Goal: Task Accomplishment & Management: Use online tool/utility

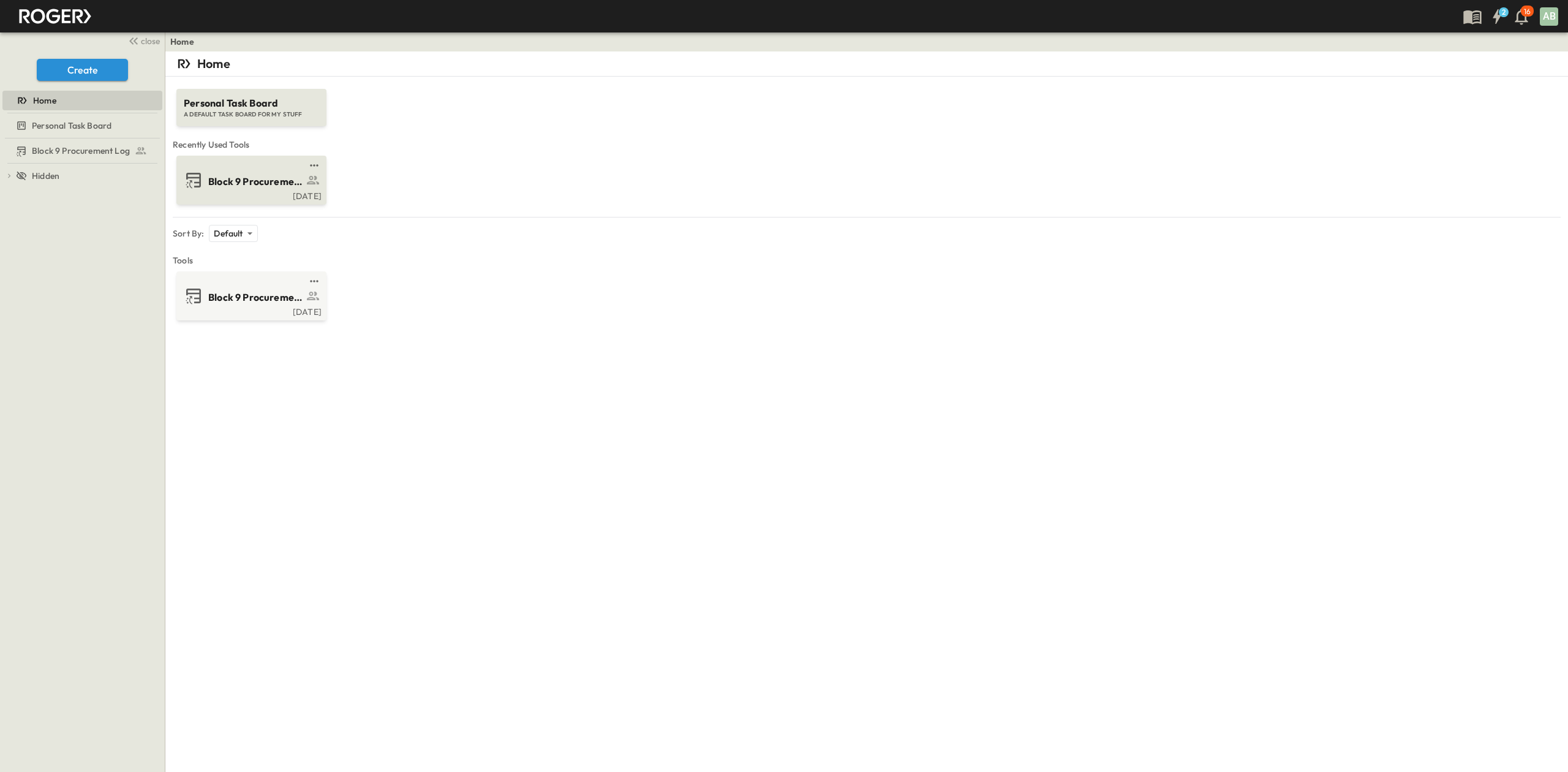
click at [267, 175] on span "Block 9 Procurement Log" at bounding box center [256, 182] width 95 height 14
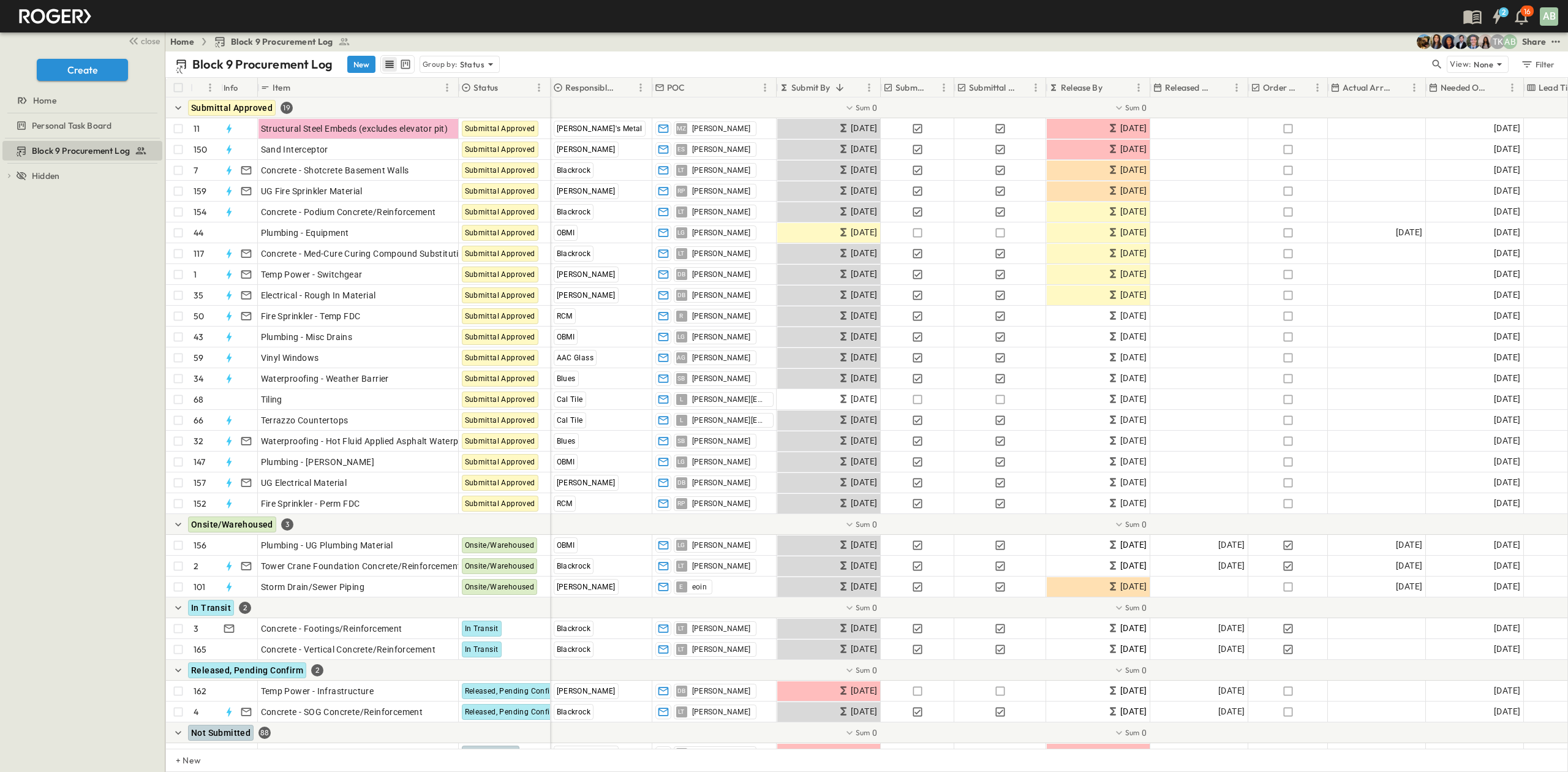
click at [387, 66] on icon "row view" at bounding box center [390, 64] width 12 height 12
click at [846, 84] on button "Sort" at bounding box center [840, 87] width 14 height 14
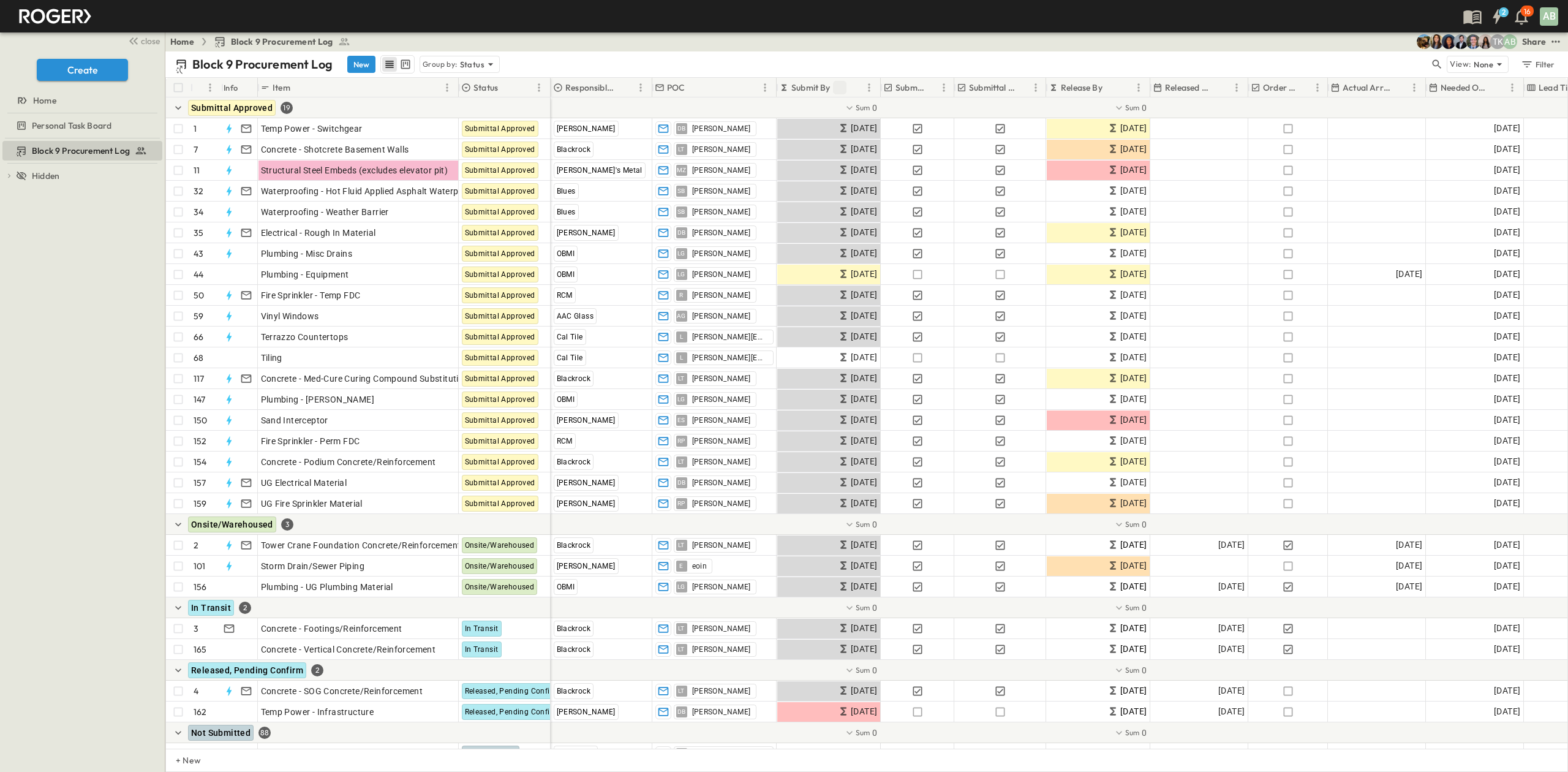
click at [846, 84] on button "Sort" at bounding box center [840, 87] width 14 height 14
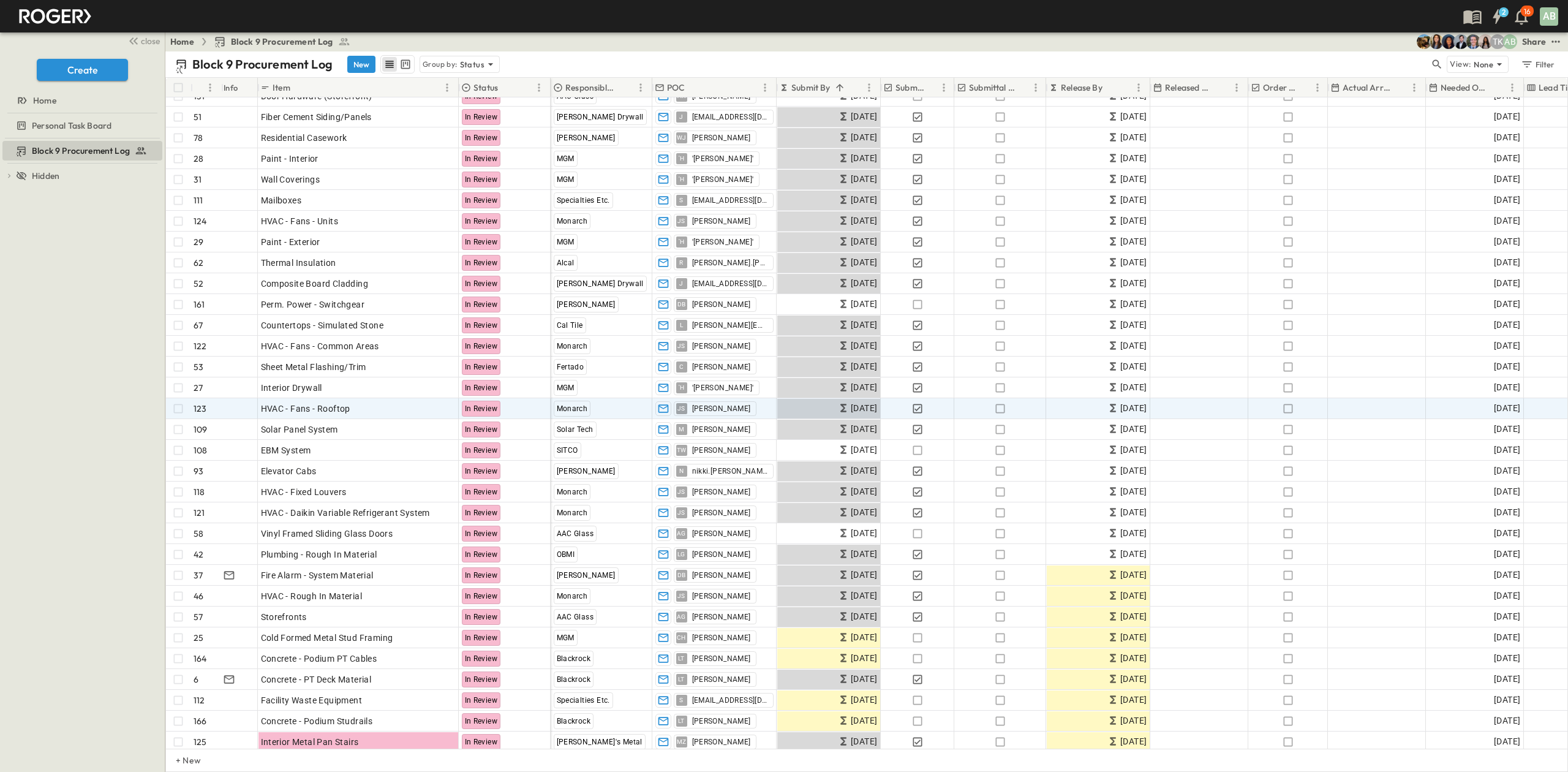
scroll to position [408, 0]
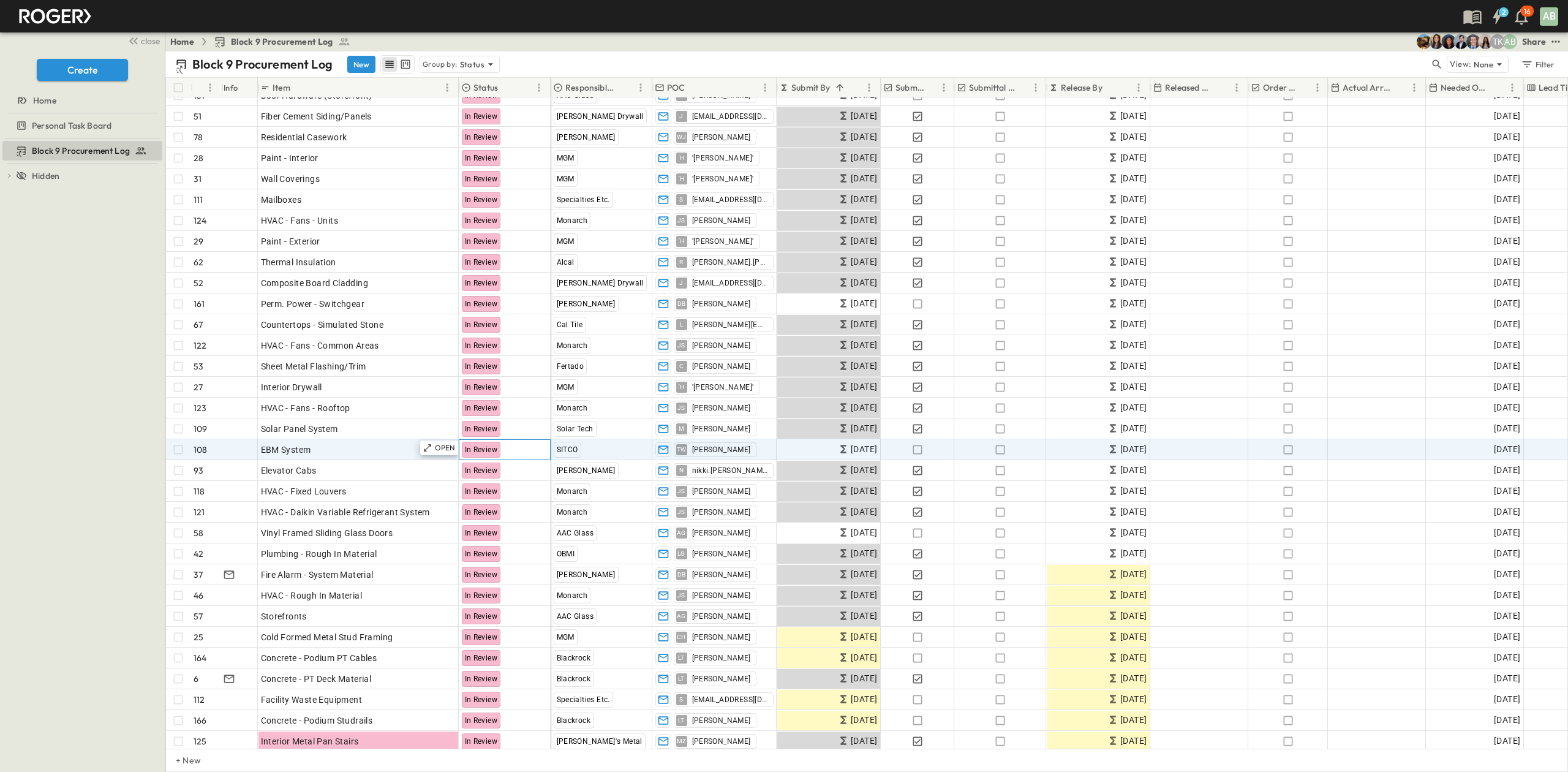
click at [489, 450] on span "In Review" at bounding box center [481, 450] width 33 height 8
click at [446, 449] on p "OPEN" at bounding box center [446, 448] width 21 height 10
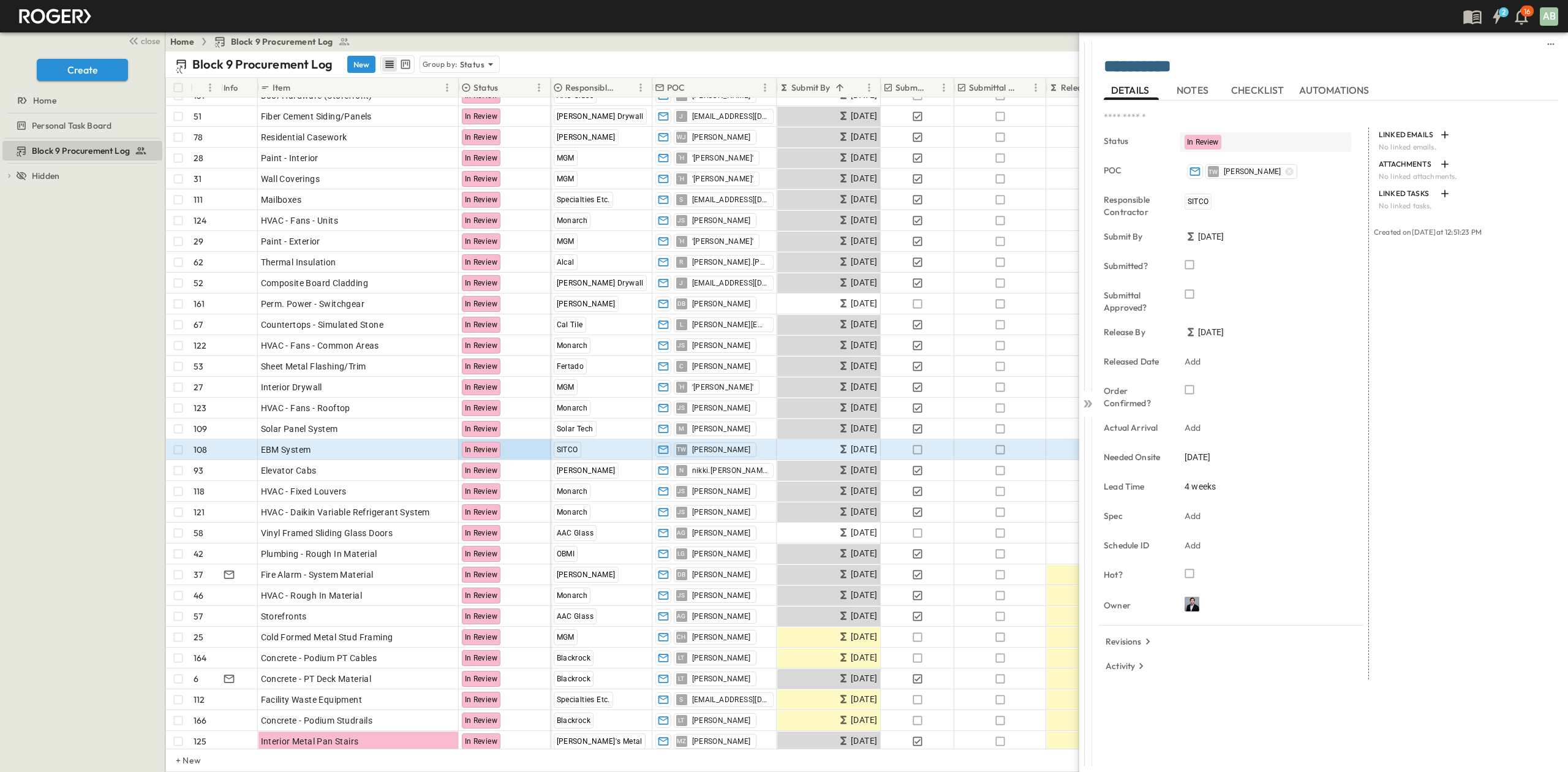
click at [1210, 137] on div "In Review" at bounding box center [1203, 142] width 36 height 15
click at [1223, 203] on span "Not Submitted" at bounding box center [1229, 203] width 50 height 10
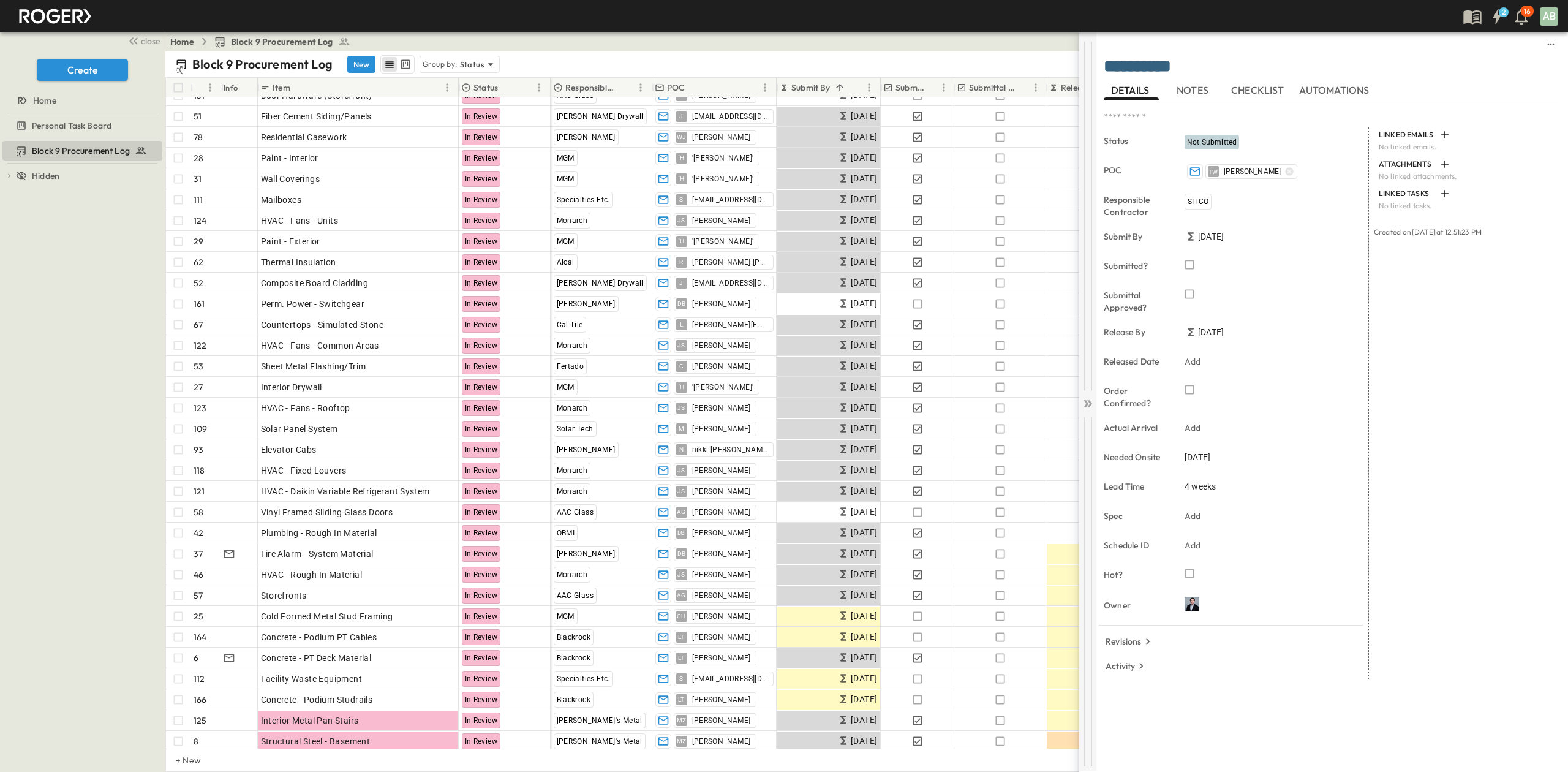
click at [1092, 403] on icon at bounding box center [1088, 403] width 12 height 12
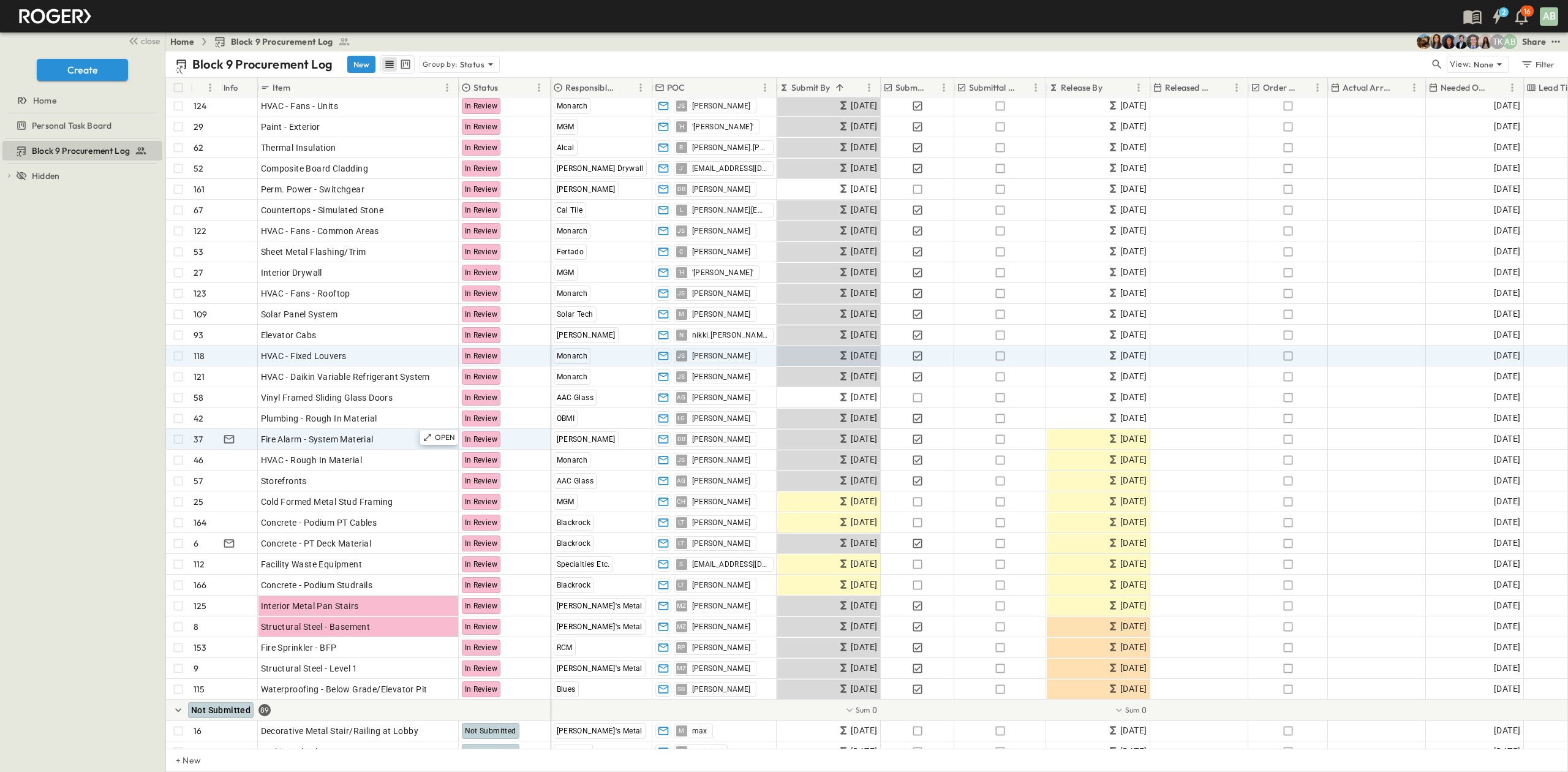
scroll to position [490, 0]
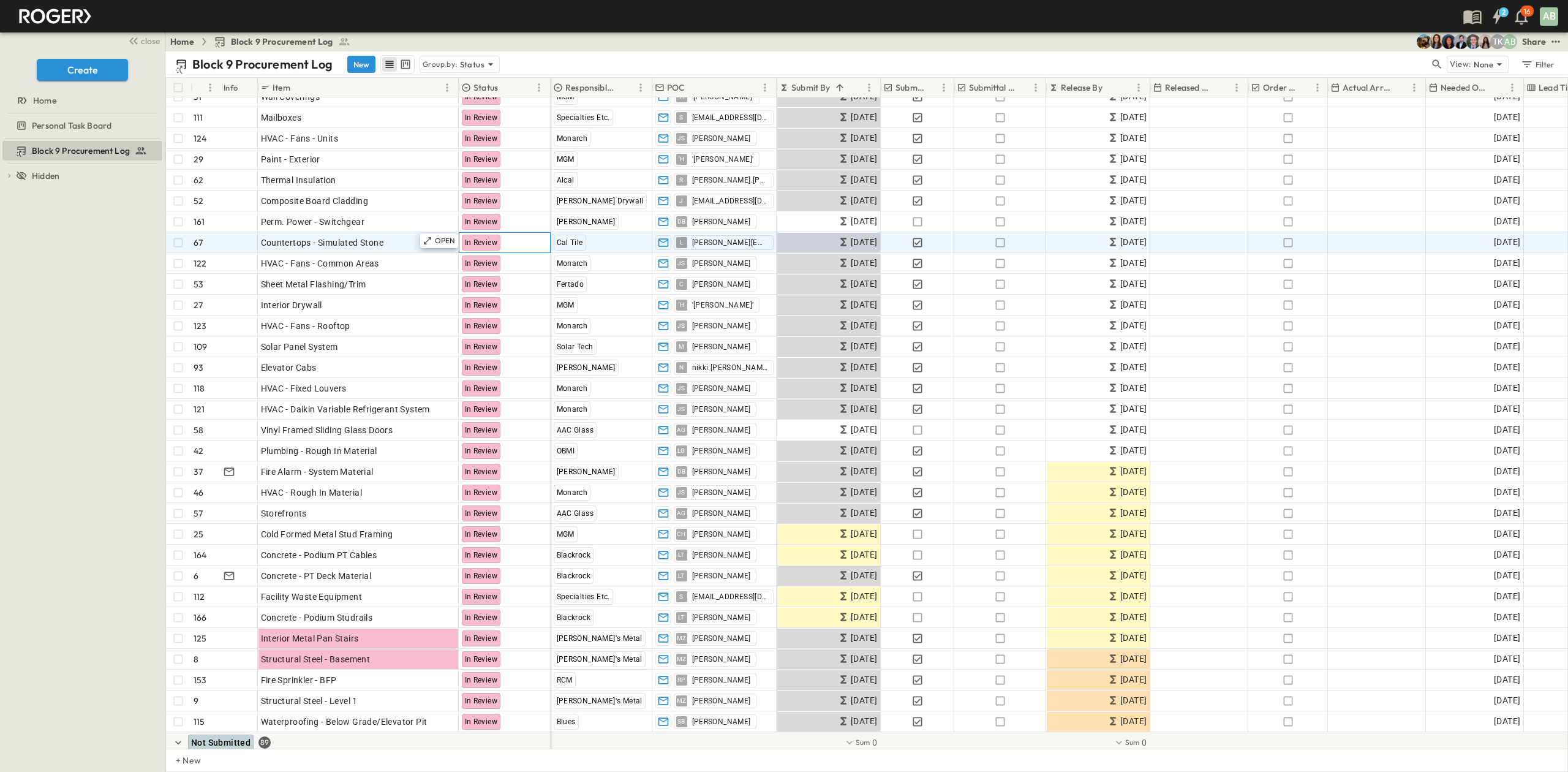
click at [468, 240] on span "In Review" at bounding box center [481, 242] width 33 height 8
click at [478, 241] on span "In Review" at bounding box center [481, 242] width 33 height 8
click at [446, 241] on p "OPEN" at bounding box center [446, 240] width 21 height 10
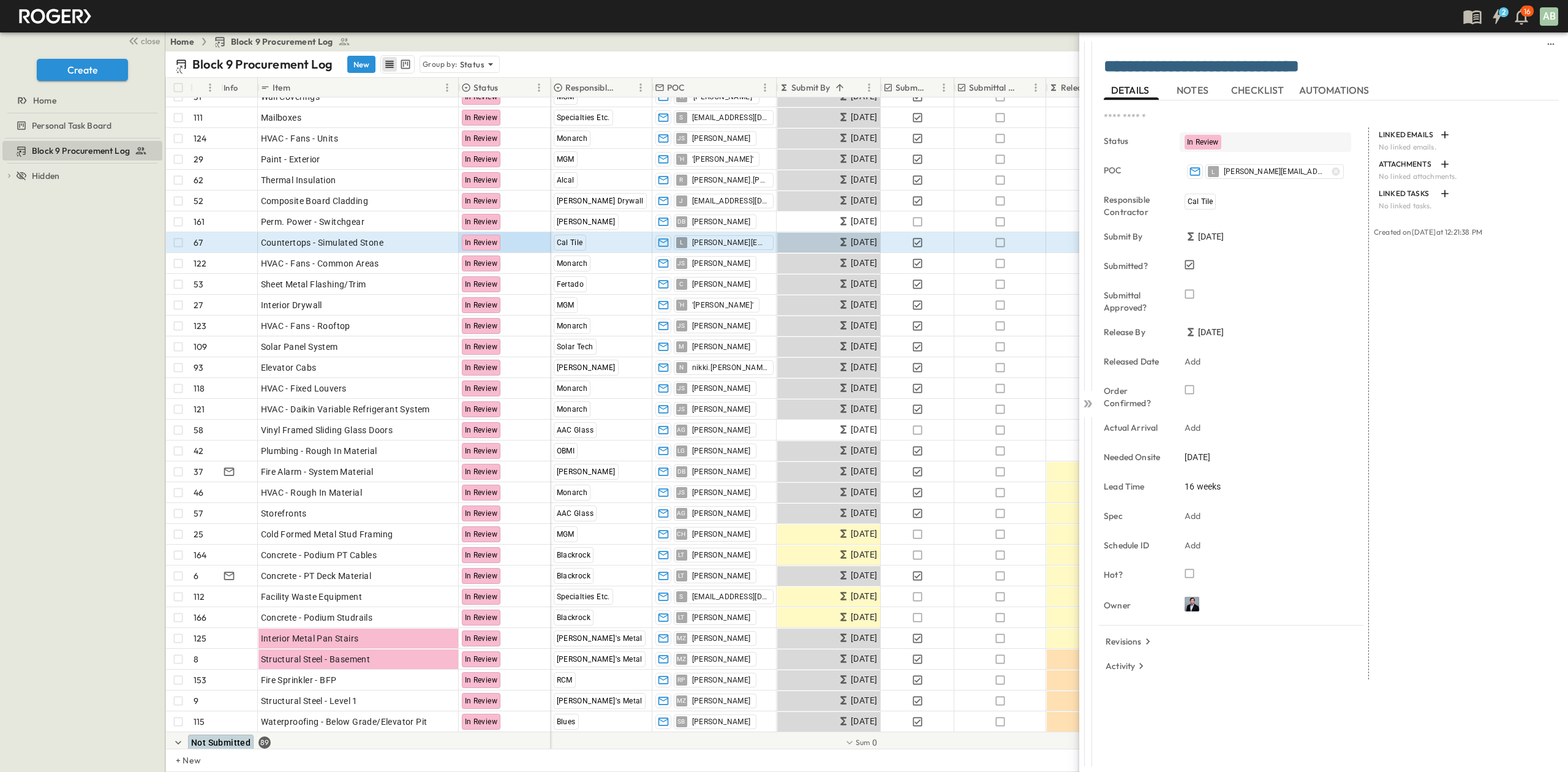
click at [1206, 139] on span "In Review" at bounding box center [1203, 142] width 32 height 8
click at [1214, 243] on span "Submittal Approved" at bounding box center [1238, 242] width 68 height 10
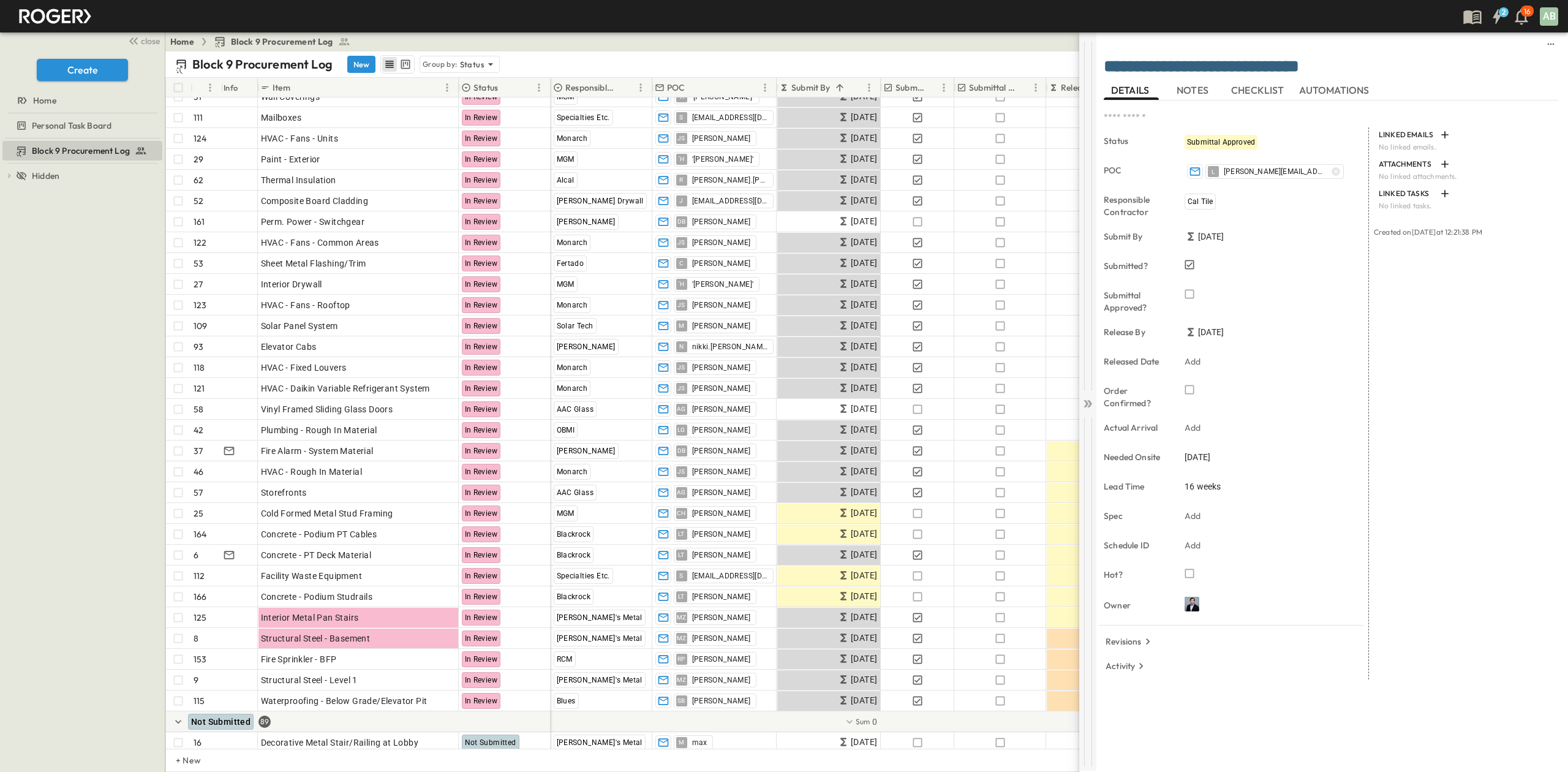
click at [1084, 405] on icon at bounding box center [1088, 403] width 12 height 12
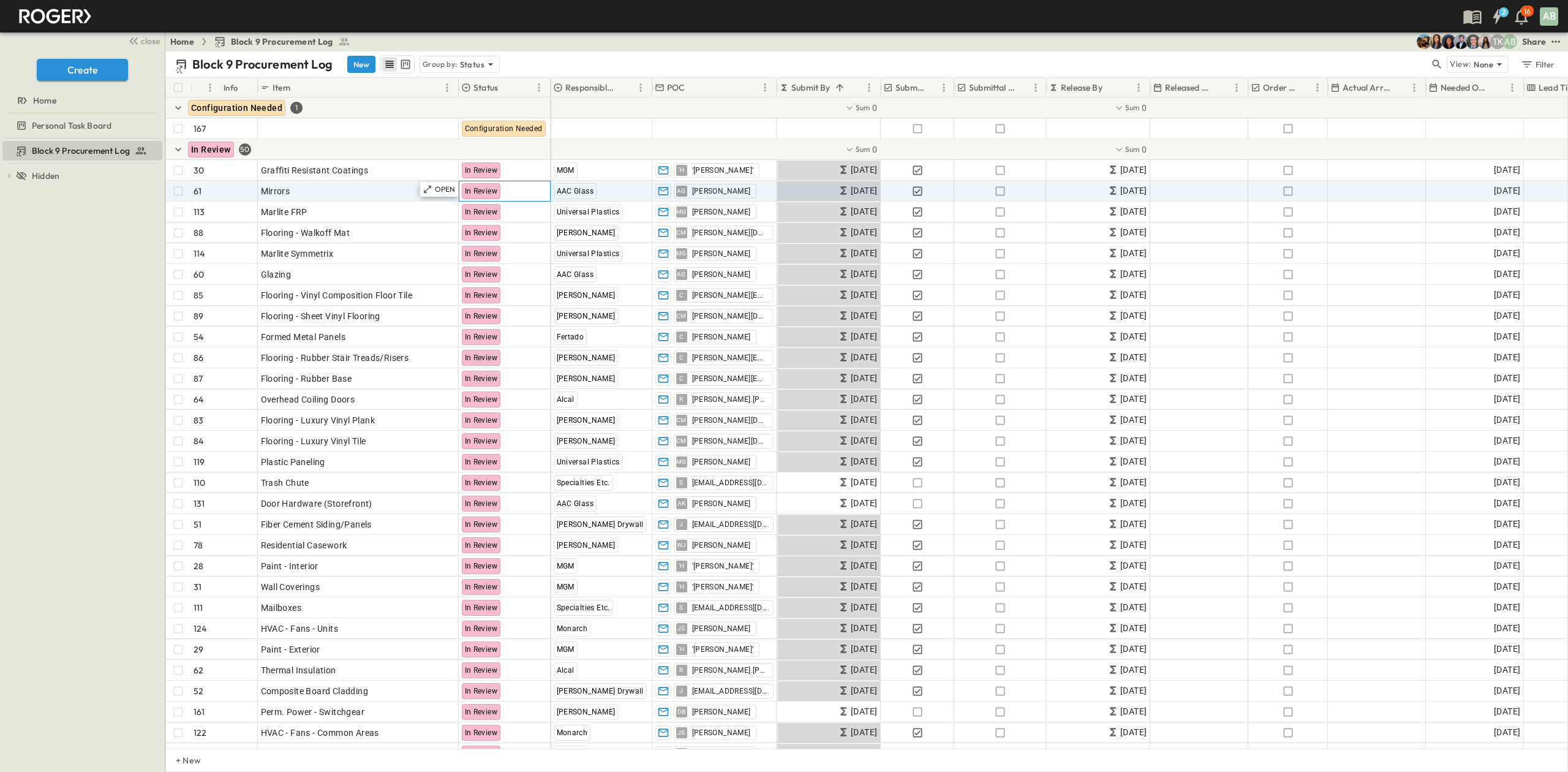
click at [493, 192] on span "In Review" at bounding box center [481, 191] width 33 height 8
click at [445, 192] on p "OPEN" at bounding box center [446, 189] width 21 height 10
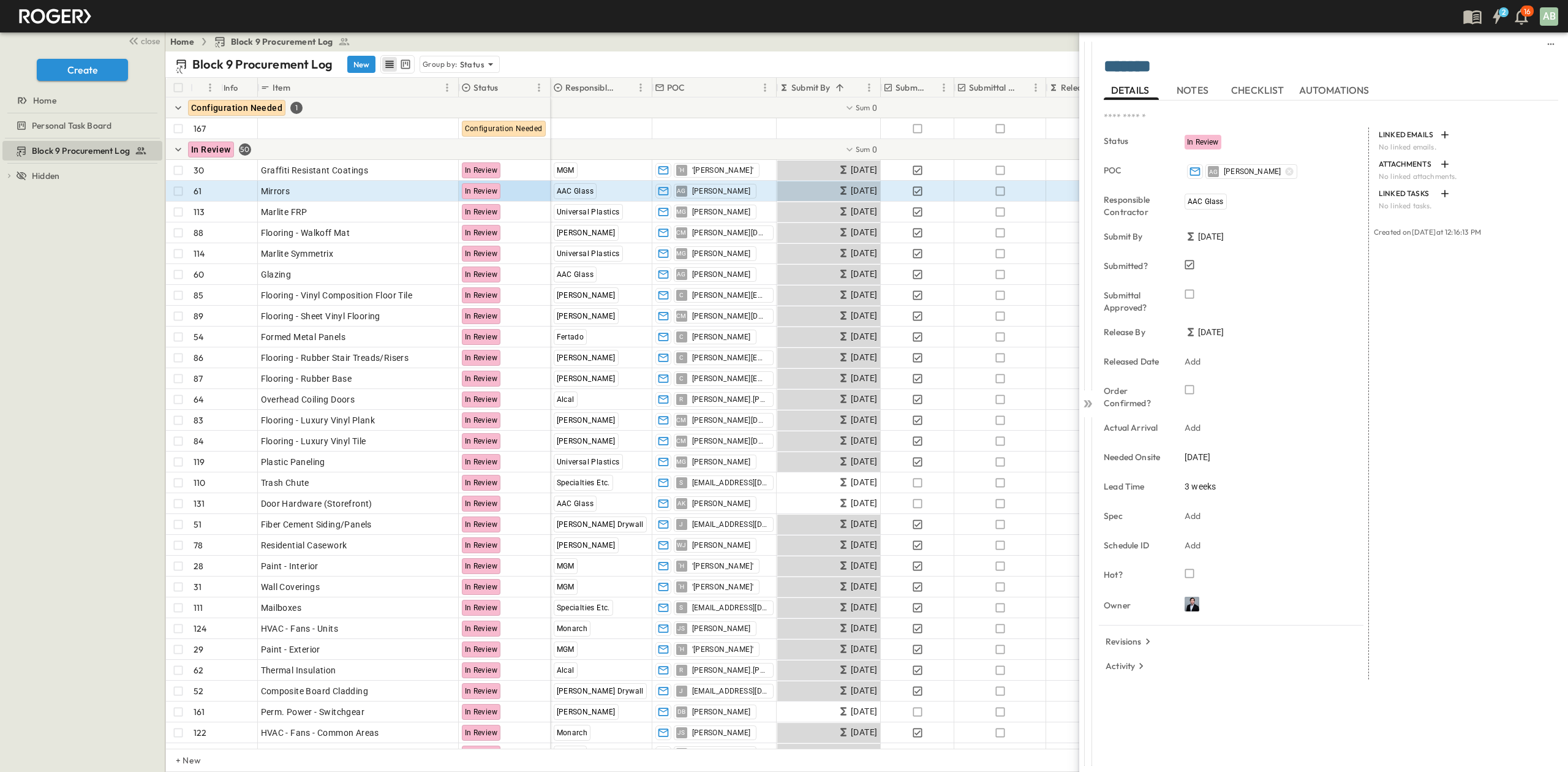
click at [37, 352] on div "Block 9 Procurement Log To pick up a draggable item, press the space bar. While…" at bounding box center [82, 455] width 165 height 633
click at [1090, 399] on icon at bounding box center [1088, 403] width 12 height 12
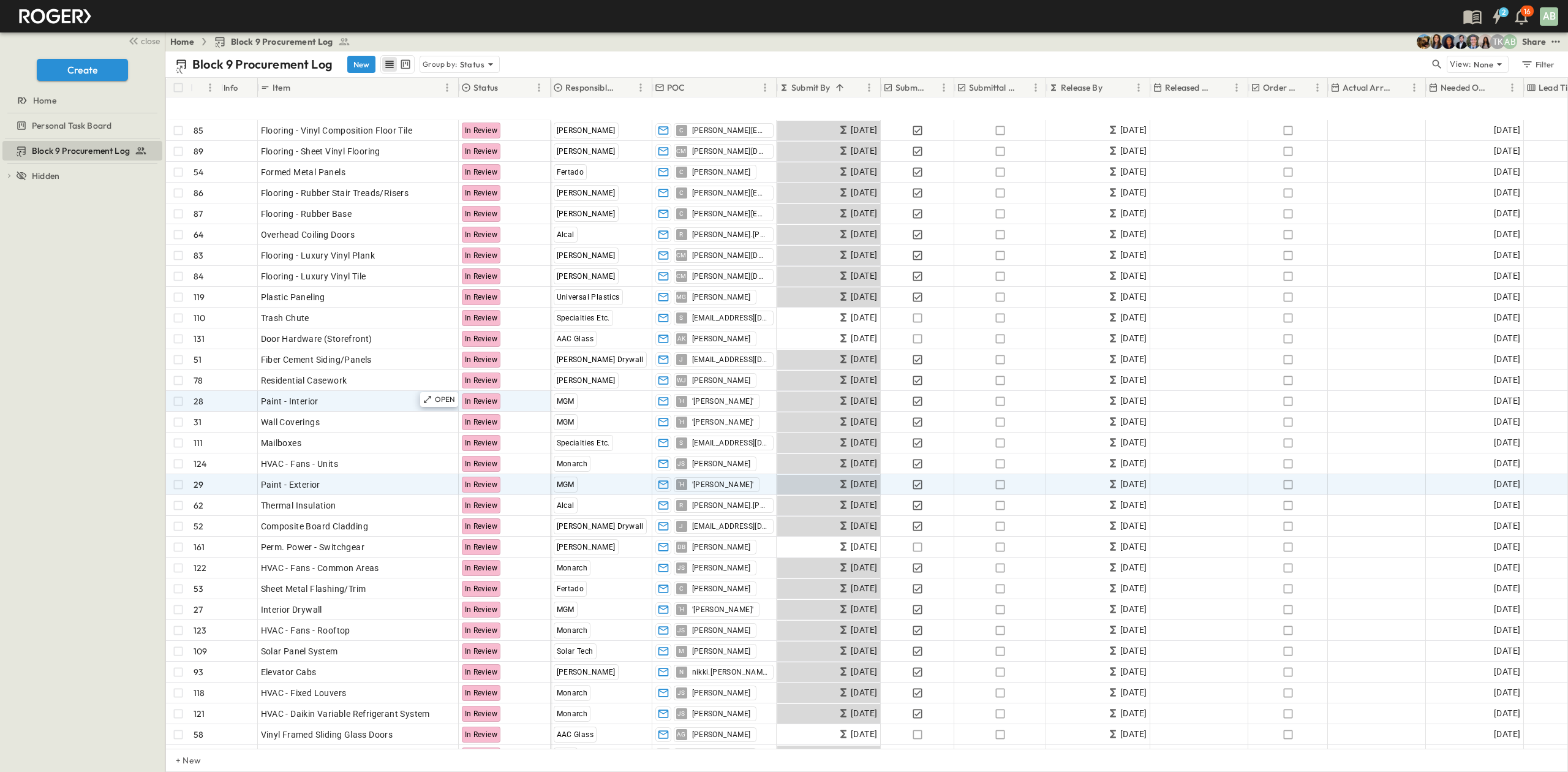
scroll to position [245, 0]
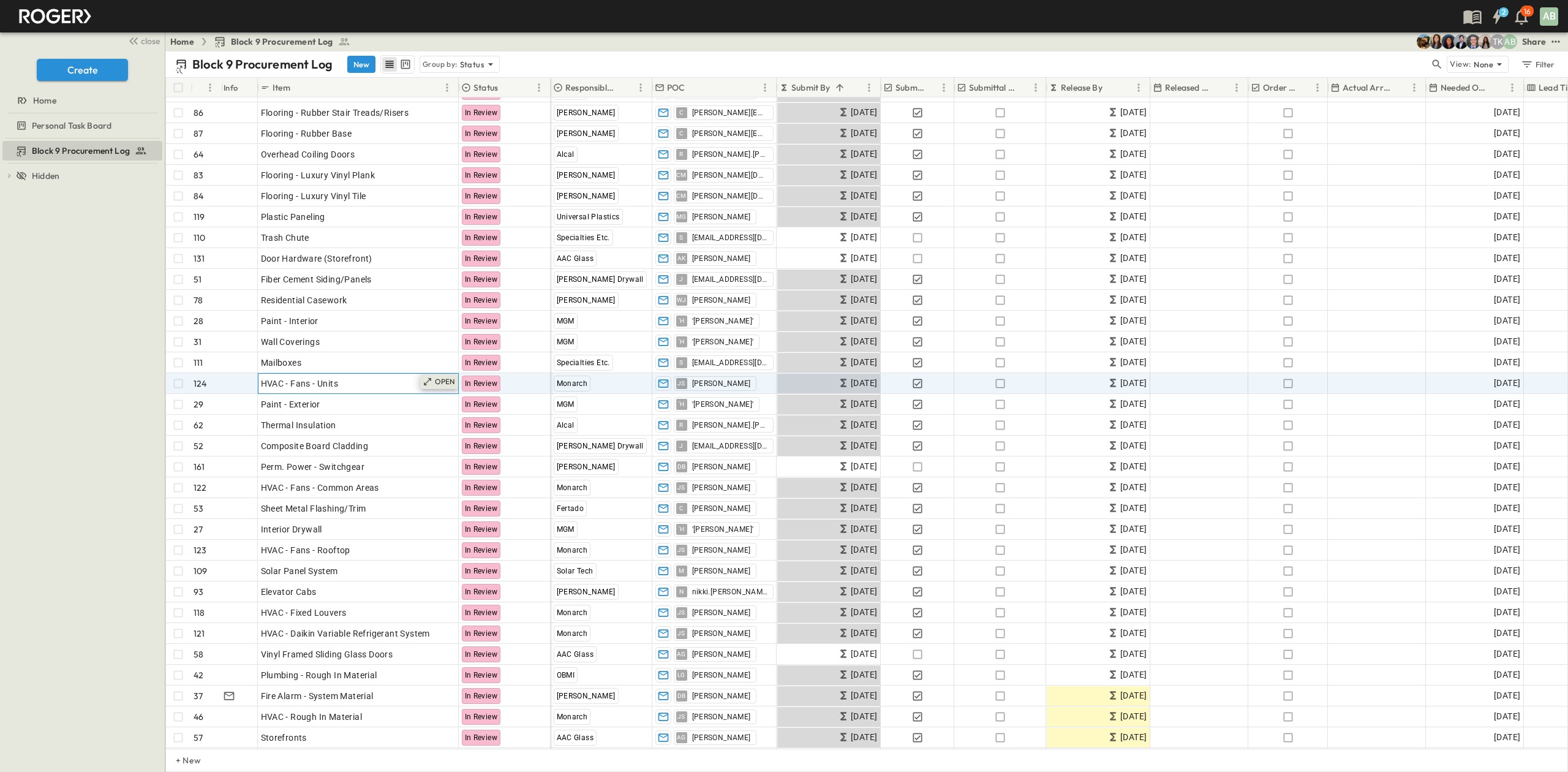
click at [435, 384] on p "OPEN" at bounding box center [446, 381] width 21 height 10
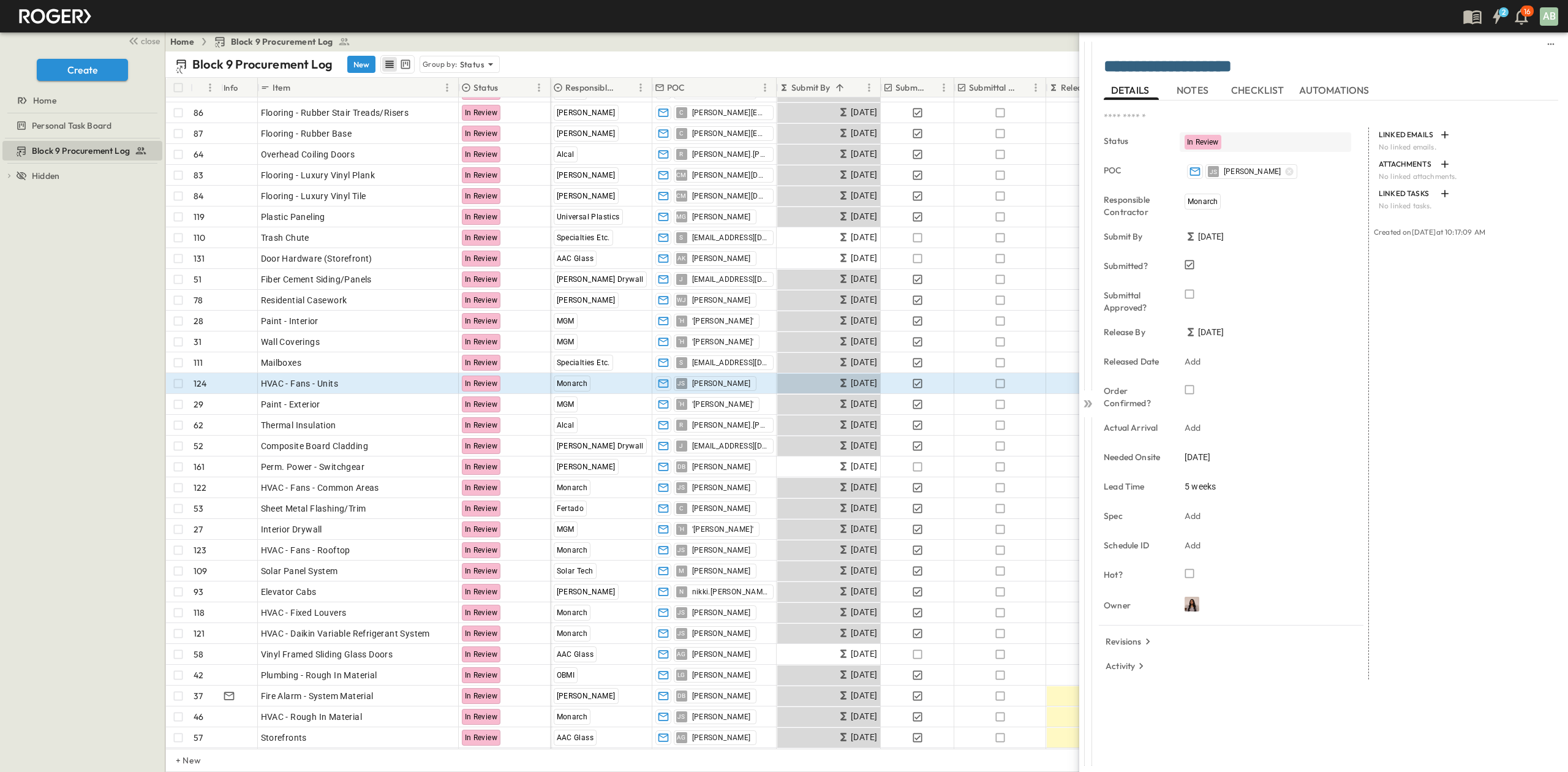
click at [1212, 143] on span "In Review" at bounding box center [1203, 142] width 32 height 8
click at [1230, 199] on span "Not Submitted" at bounding box center [1229, 203] width 50 height 10
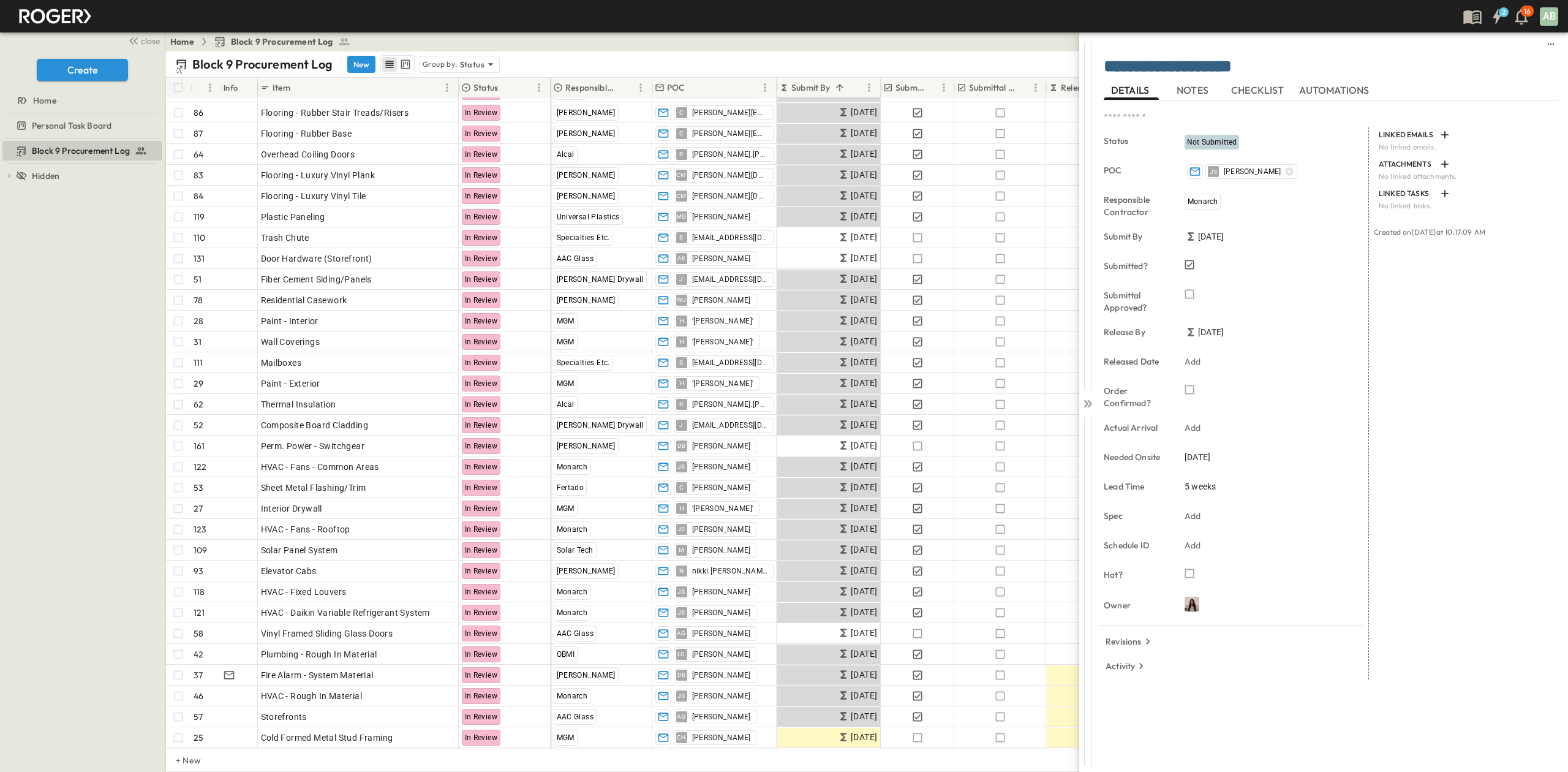
click at [117, 337] on div "Block 9 Procurement Log To pick up a draggable item, press the space bar. While…" at bounding box center [82, 455] width 165 height 633
click at [1095, 410] on div at bounding box center [1088, 401] width 17 height 739
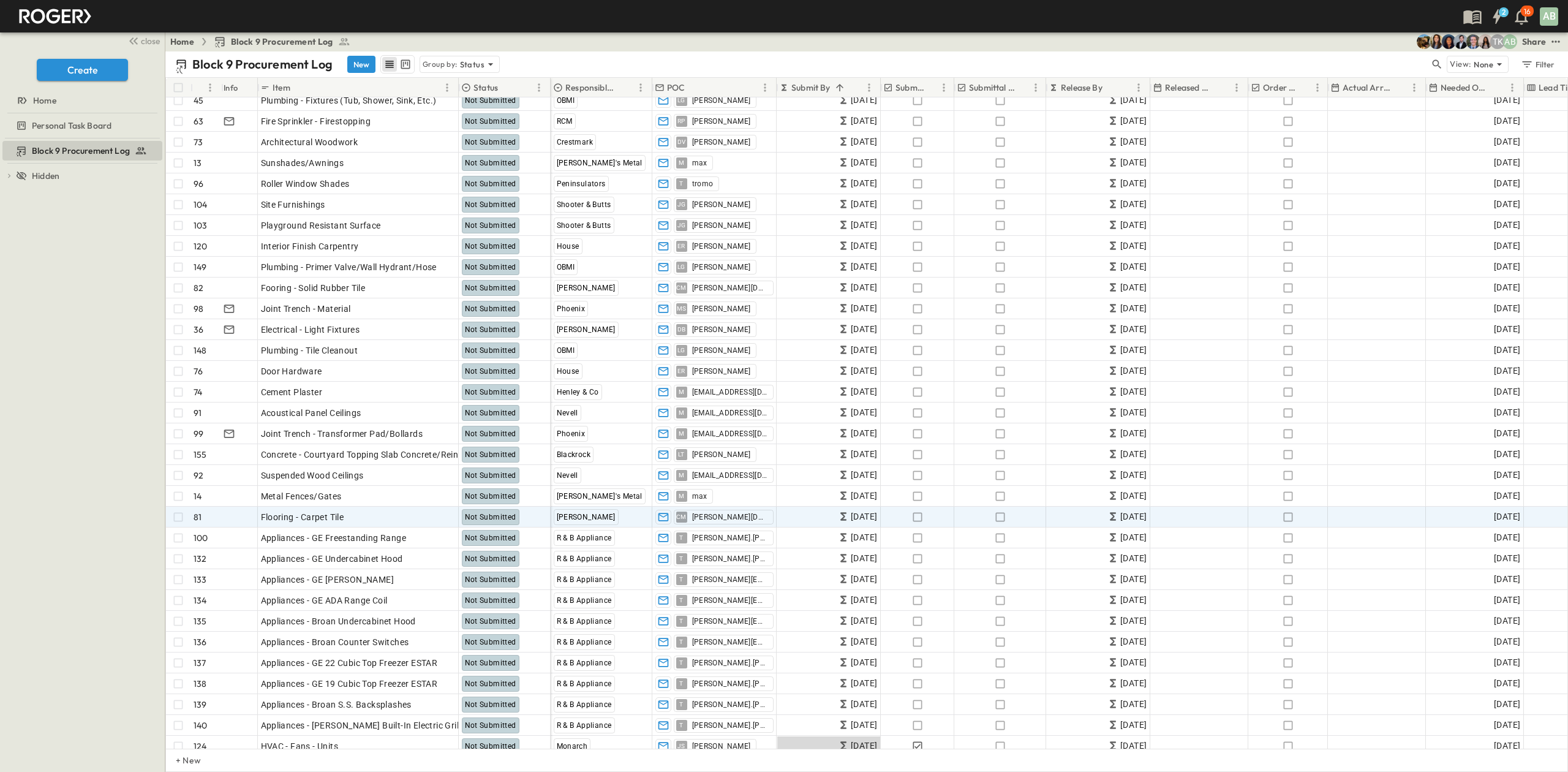
scroll to position [1388, 0]
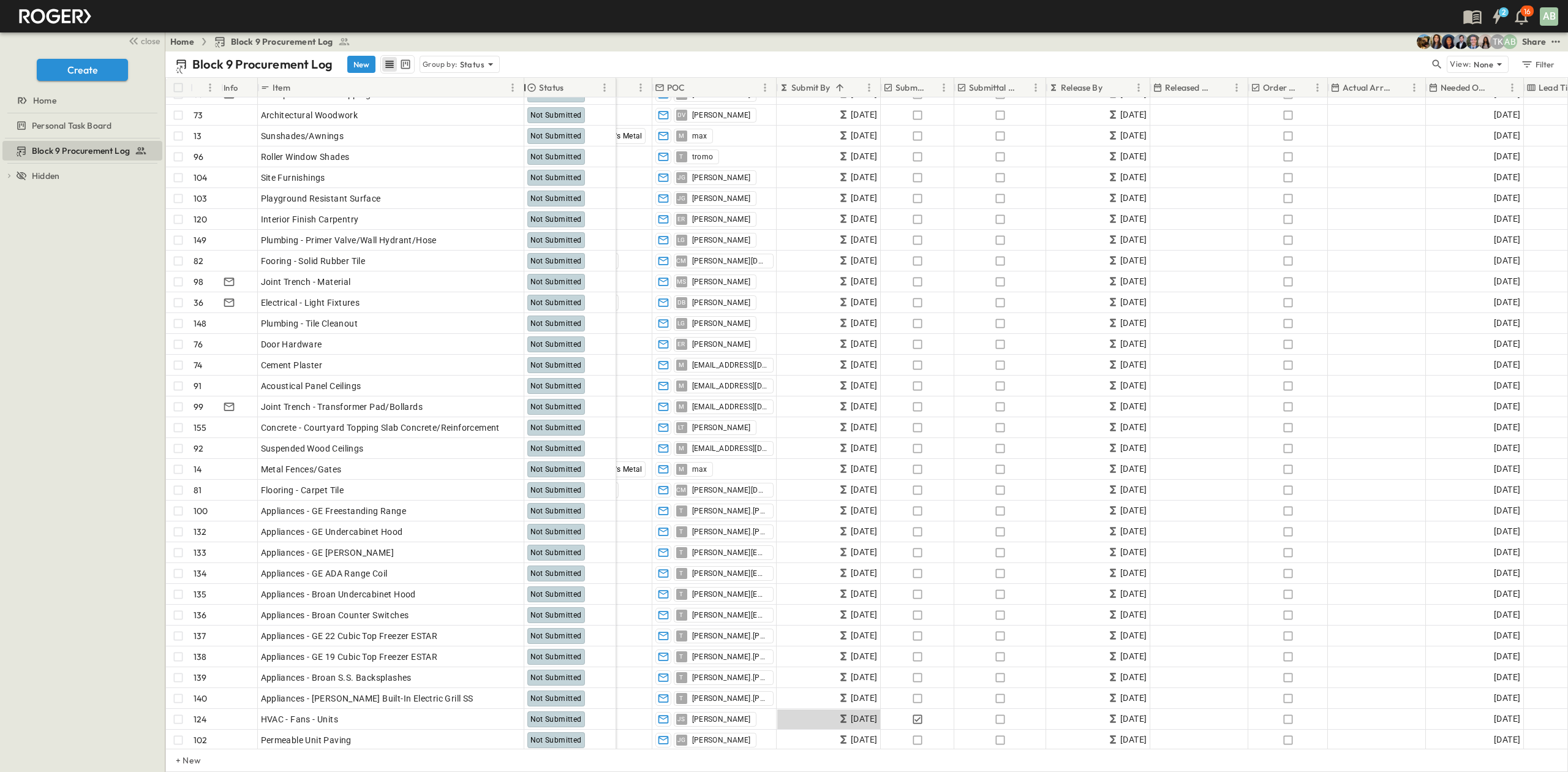
drag, startPoint x: 459, startPoint y: 91, endPoint x: 515, endPoint y: 89, distance: 56.0
click at [519, 89] on div at bounding box center [524, 87] width 12 height 35
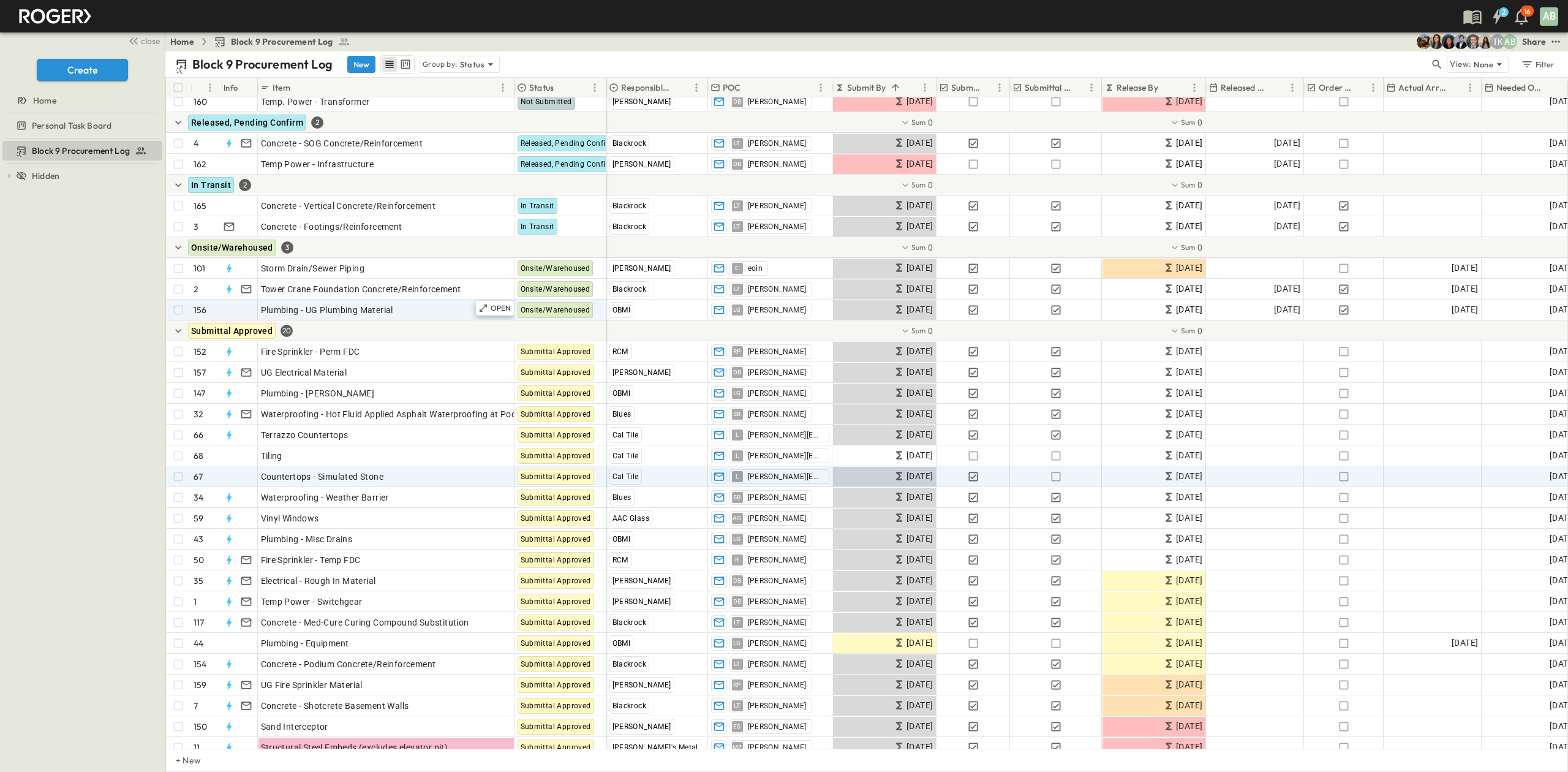
scroll to position [2986, 0]
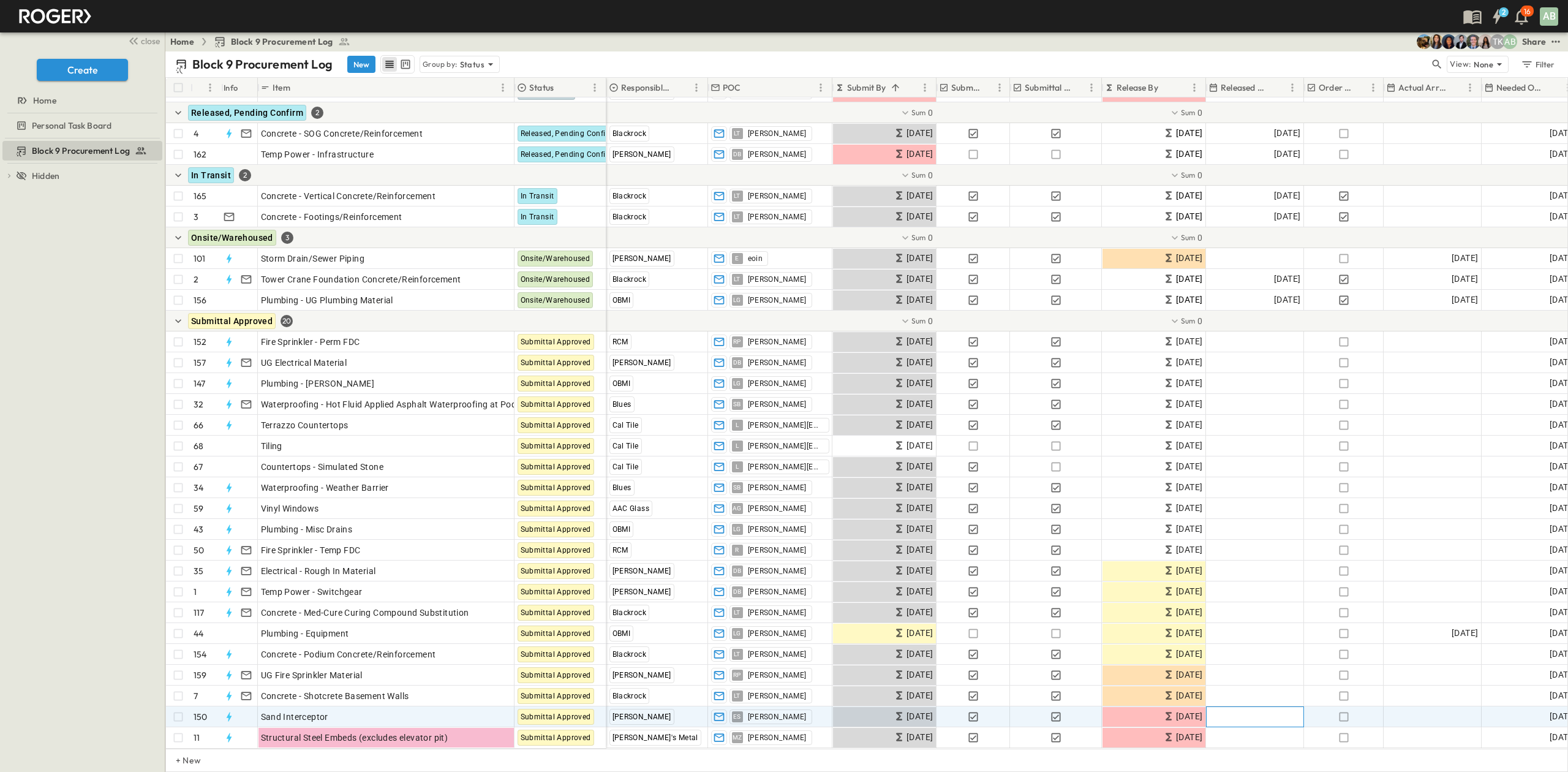
click at [1264, 711] on span "Add Date" at bounding box center [1282, 717] width 36 height 12
click at [1289, 711] on icon "Tracking Date Menu" at bounding box center [1290, 717] width 12 height 12
click at [1349, 608] on button "15" at bounding box center [1347, 606] width 22 height 22
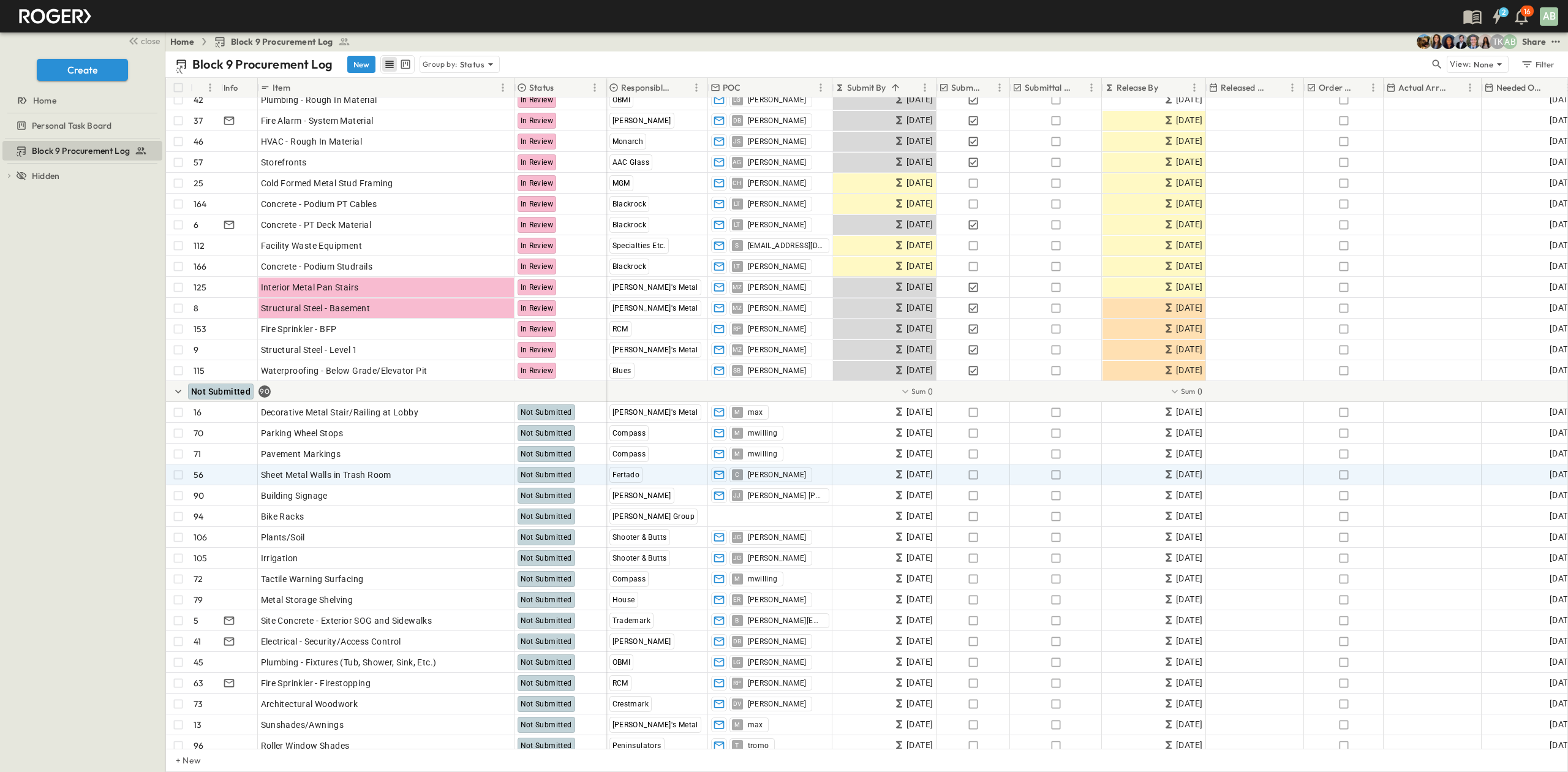
scroll to position [0, 0]
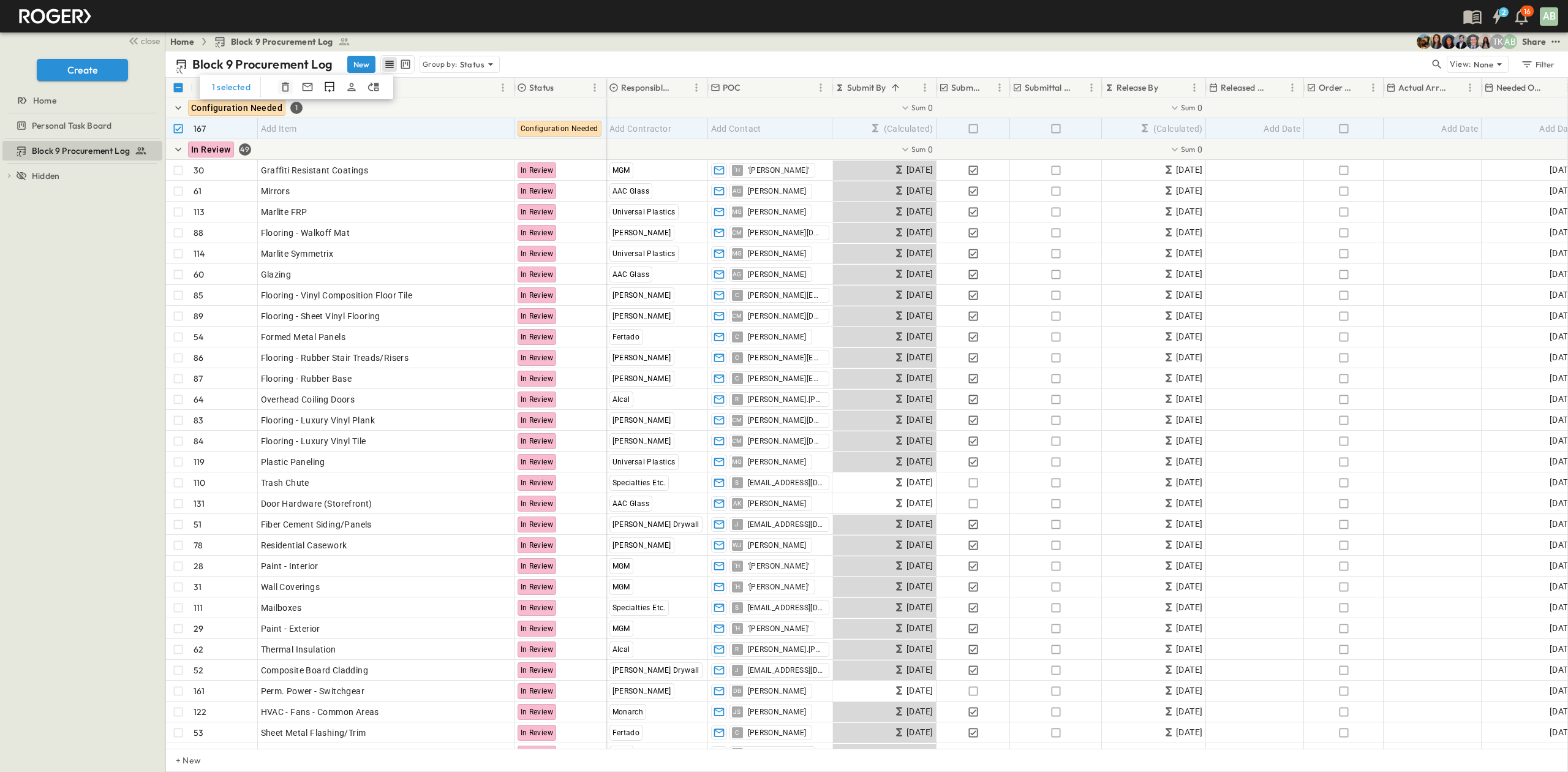
click at [282, 87] on icon "button" at bounding box center [285, 87] width 12 height 12
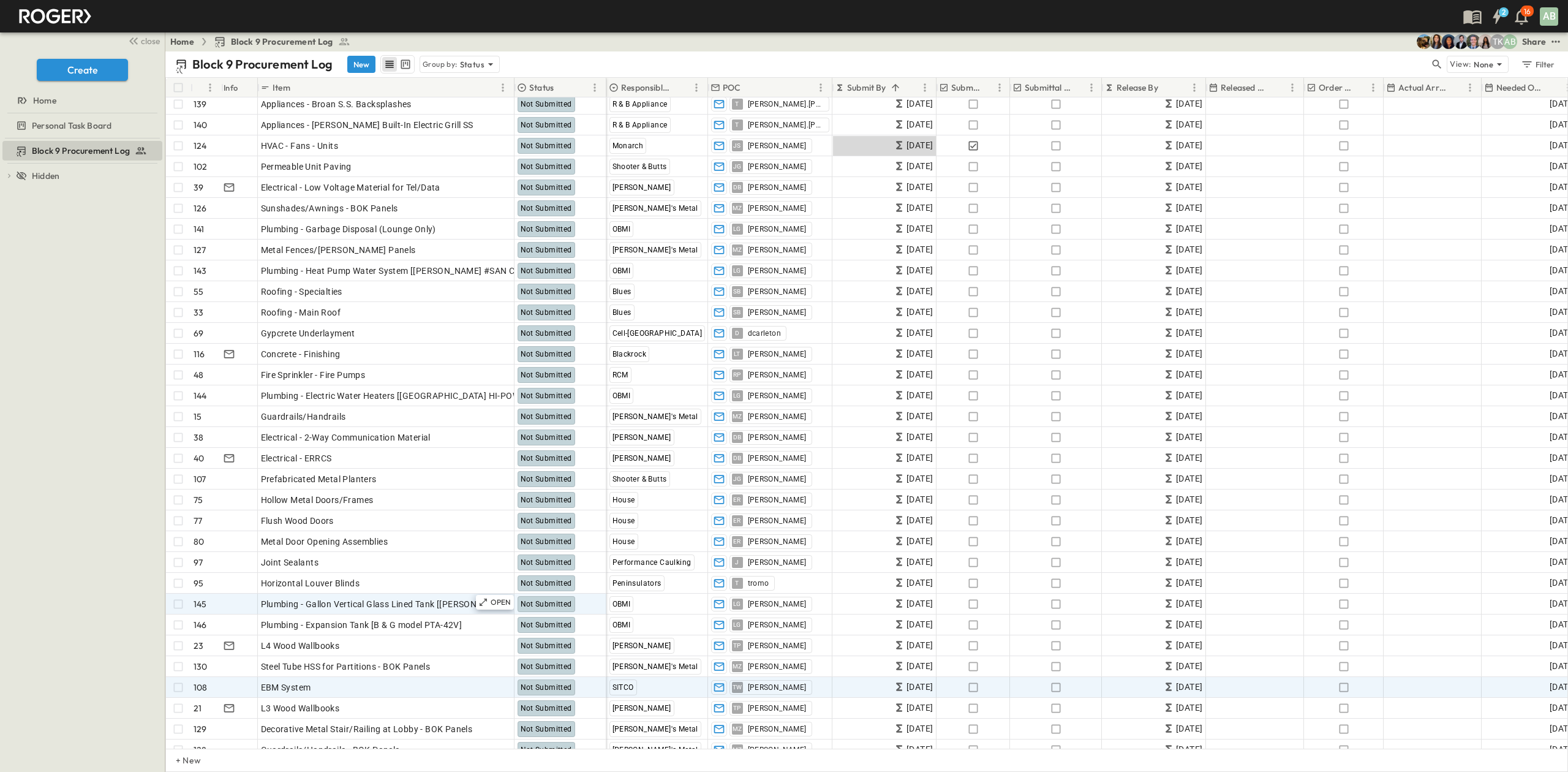
scroll to position [1960, 0]
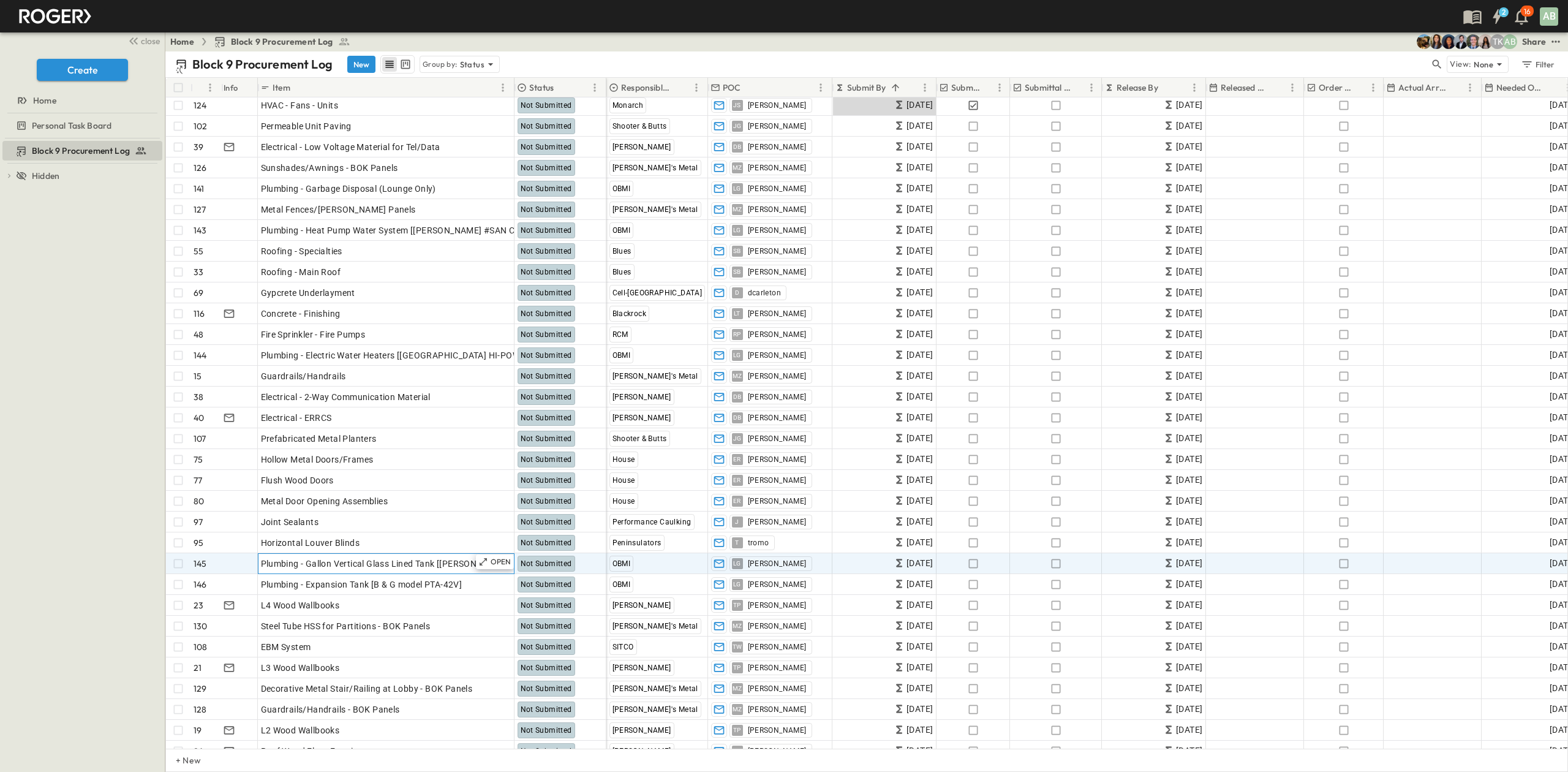
click at [309, 566] on span "Plumbing - Gallon Vertical Glass Lined Tank [[PERSON_NAME] #ECO-505GLNST]" at bounding box center [422, 564] width 322 height 12
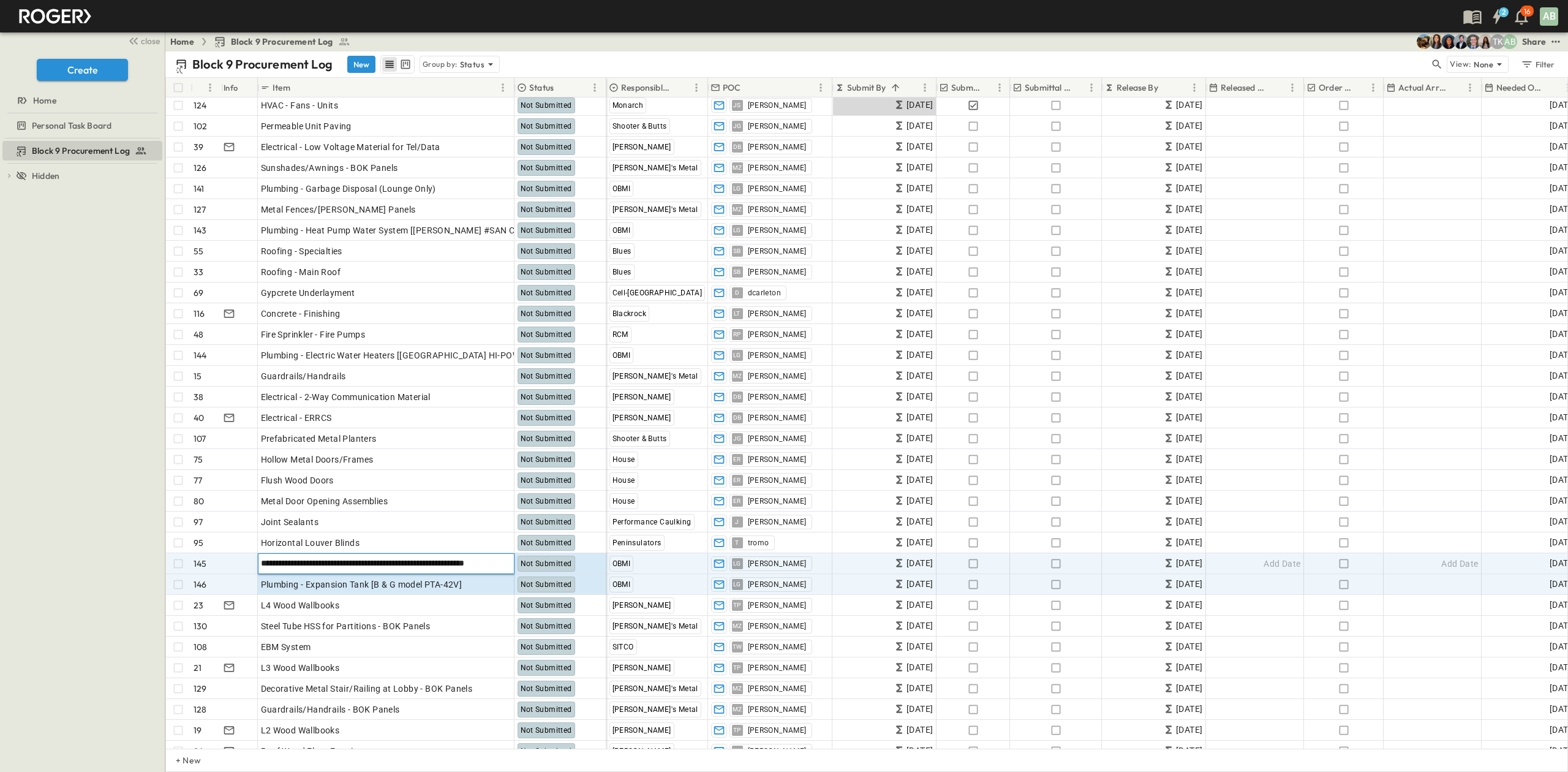
drag, startPoint x: 307, startPoint y: 565, endPoint x: 537, endPoint y: 564, distance: 230.0
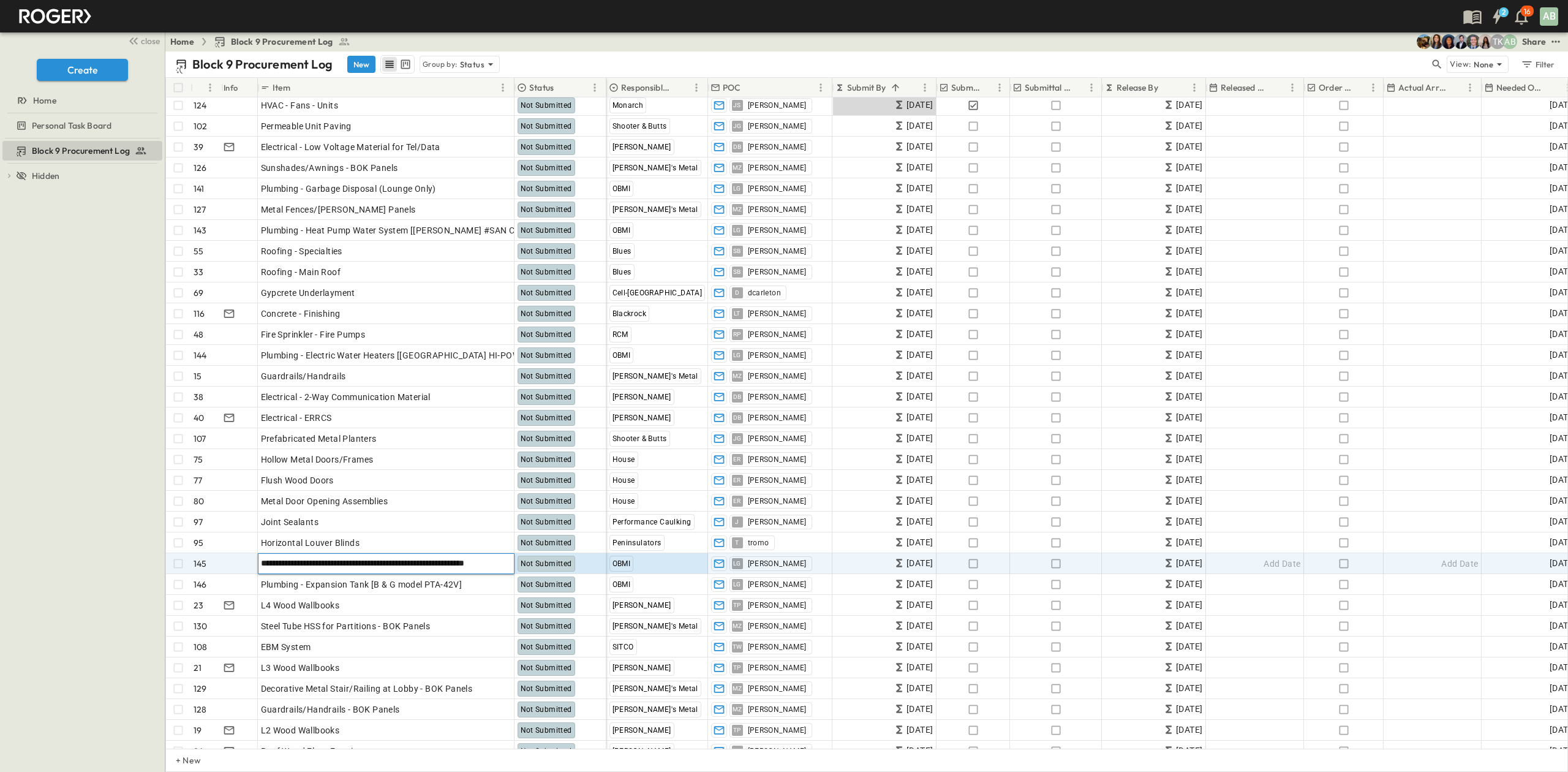
drag, startPoint x: 282, startPoint y: 562, endPoint x: 613, endPoint y: 569, distance: 331.1
click at [315, 567] on input "**********" at bounding box center [386, 563] width 255 height 15
drag, startPoint x: 279, startPoint y: 564, endPoint x: 555, endPoint y: 557, distance: 276.1
click at [555, 557] on div "**********" at bounding box center [386, 564] width 440 height 21
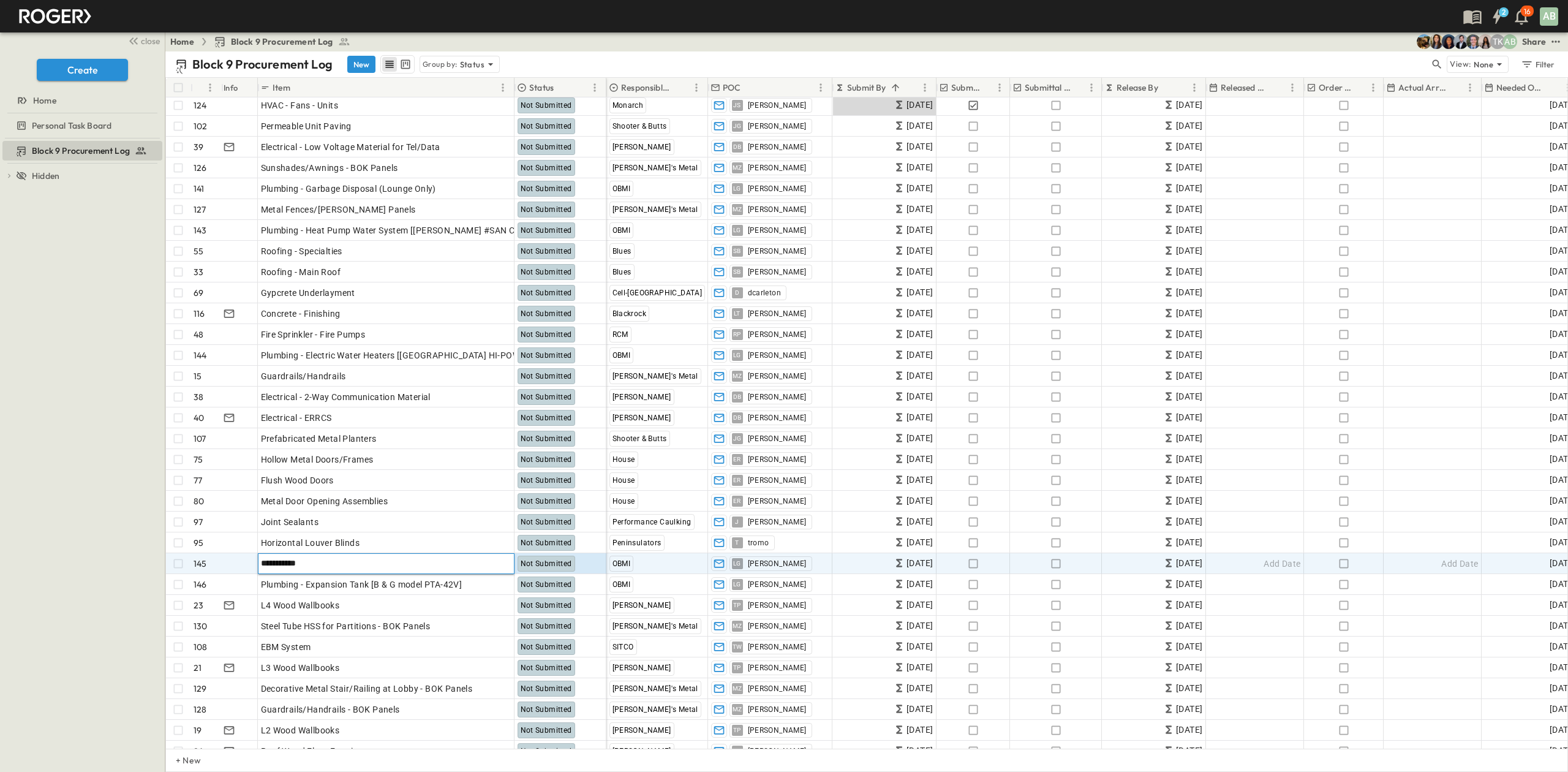
scroll to position [0, 0]
type input "**********"
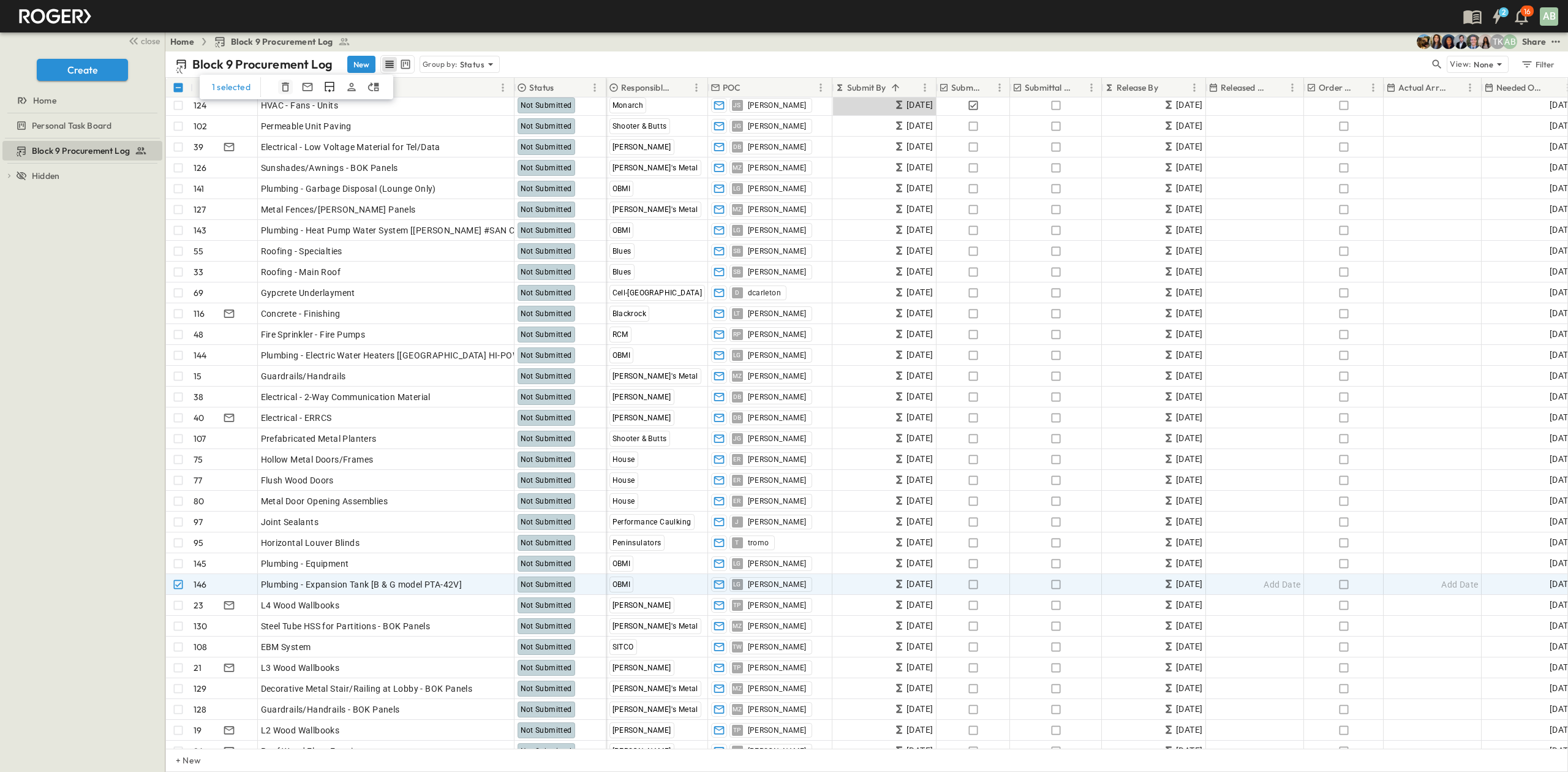
click at [284, 93] on icon "button" at bounding box center [285, 87] width 12 height 12
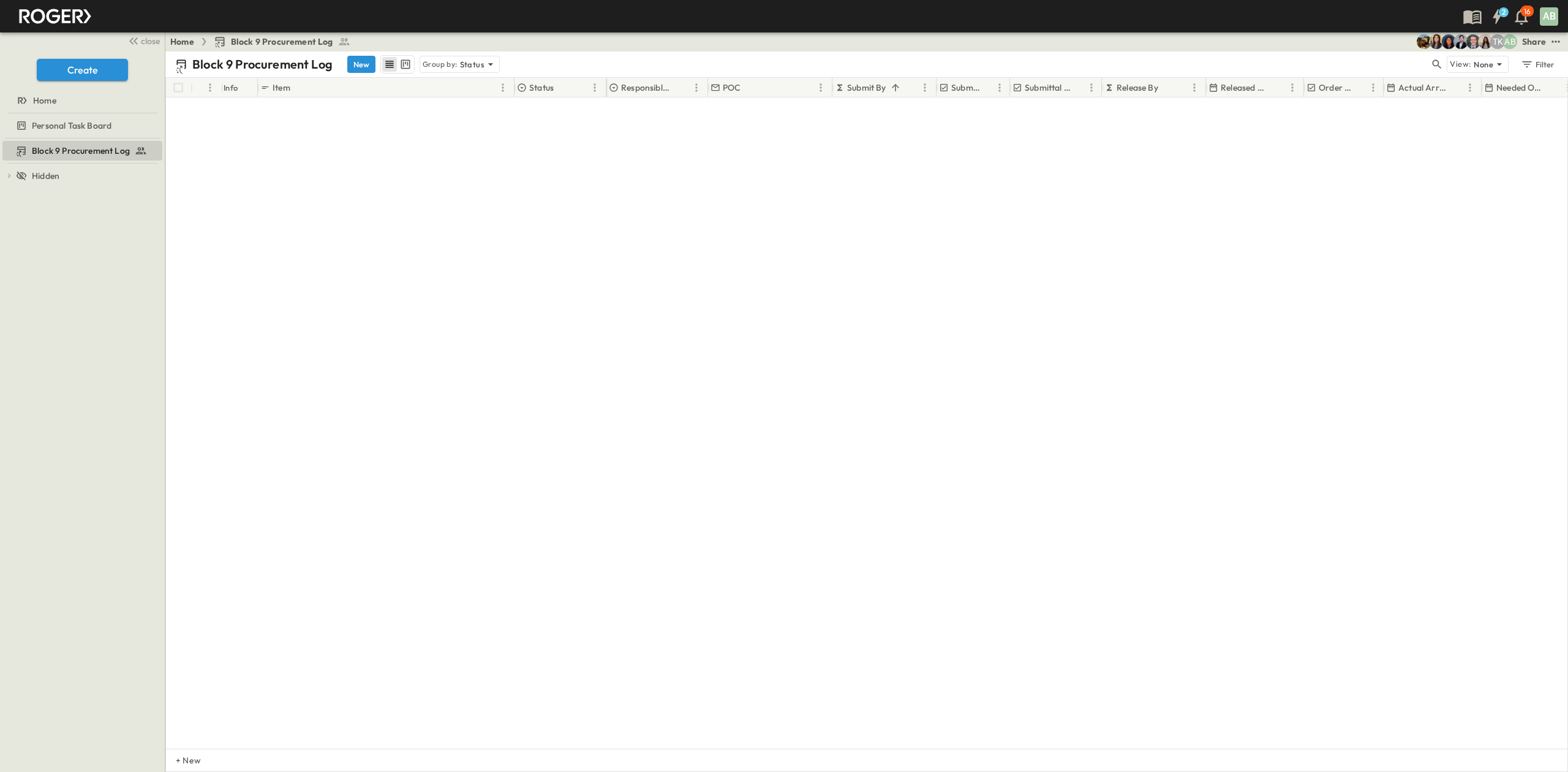
scroll to position [1371, 0]
